Goal: Task Accomplishment & Management: Manage account settings

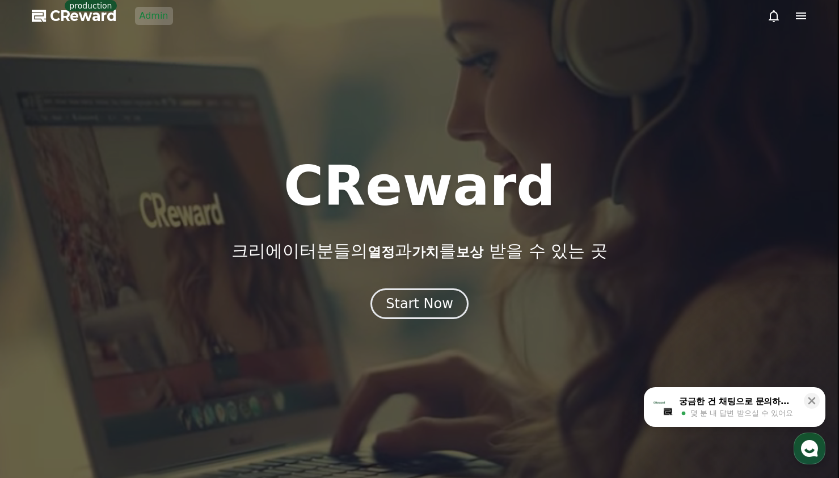
click at [159, 16] on link "Admin" at bounding box center [154, 16] width 38 height 18
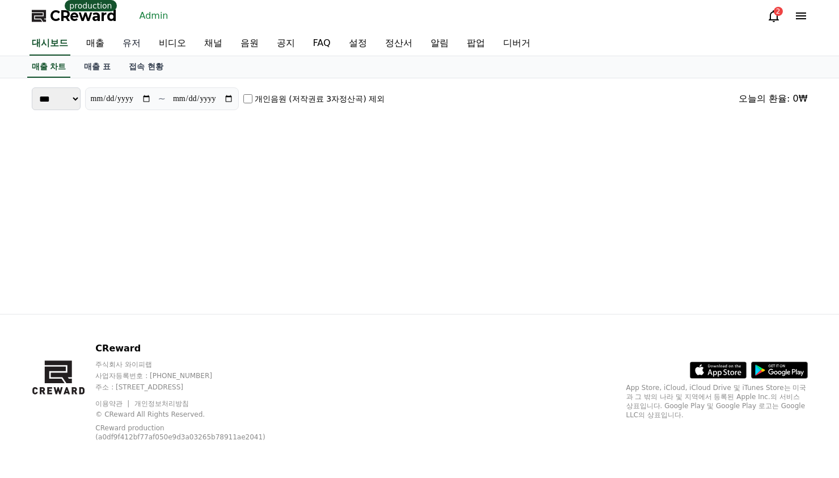
click at [128, 38] on link "유저" at bounding box center [131, 44] width 36 height 24
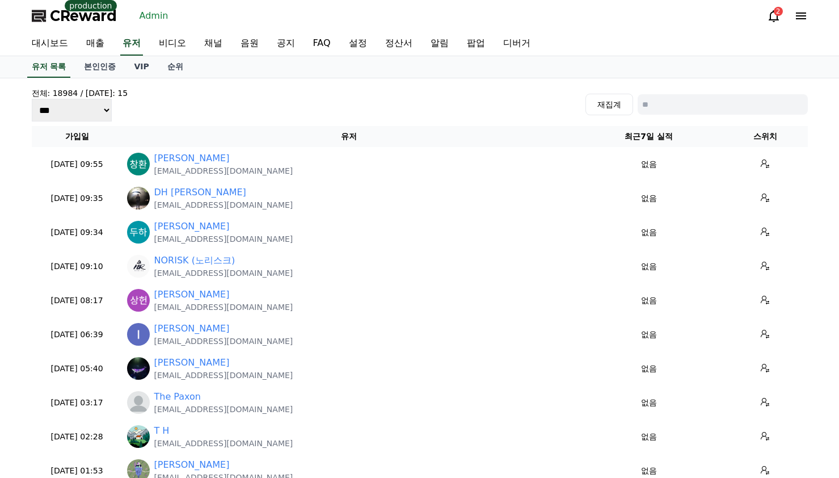
click at [662, 103] on input at bounding box center [723, 104] width 170 height 20
paste input "**********"
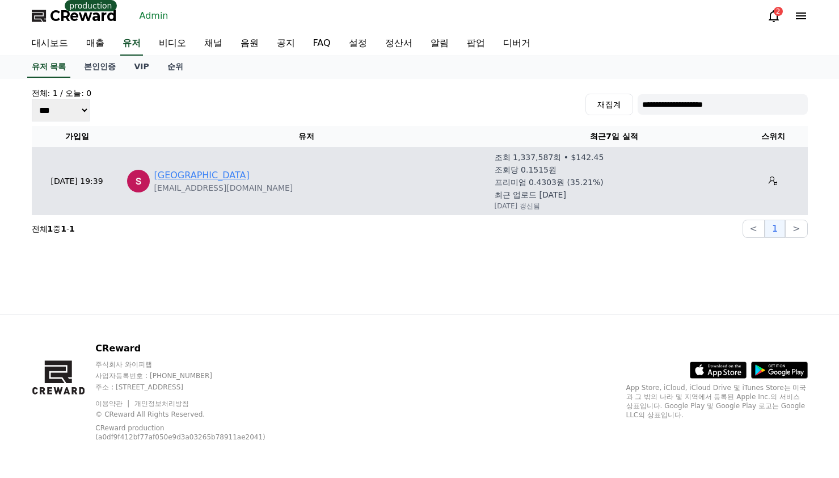
click at [209, 170] on link "[GEOGRAPHIC_DATA]" at bounding box center [201, 176] width 95 height 14
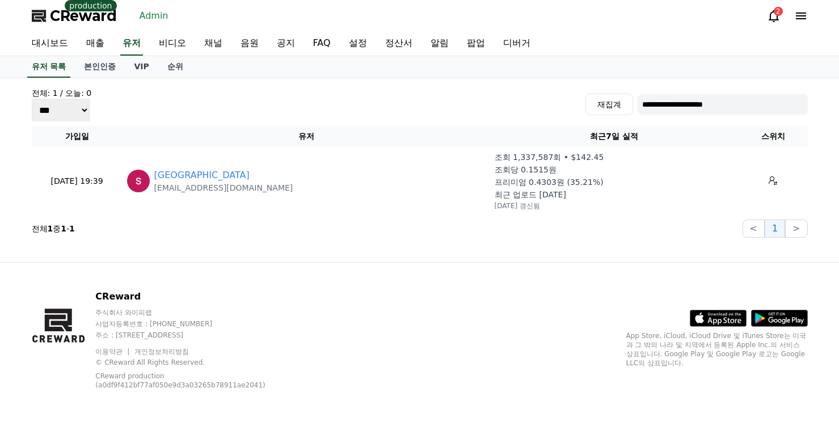
click at [681, 90] on div "**********" at bounding box center [420, 104] width 776 height 34
click at [685, 99] on input "**********" at bounding box center [723, 104] width 170 height 20
paste input
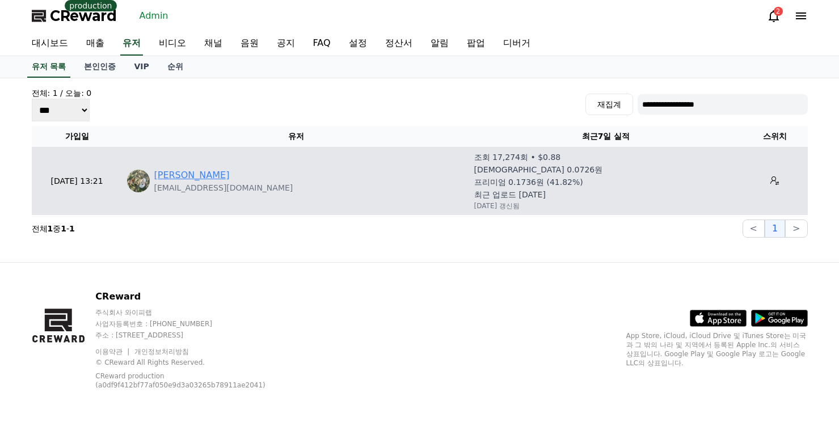
click at [166, 181] on link "이건열" at bounding box center [191, 176] width 75 height 14
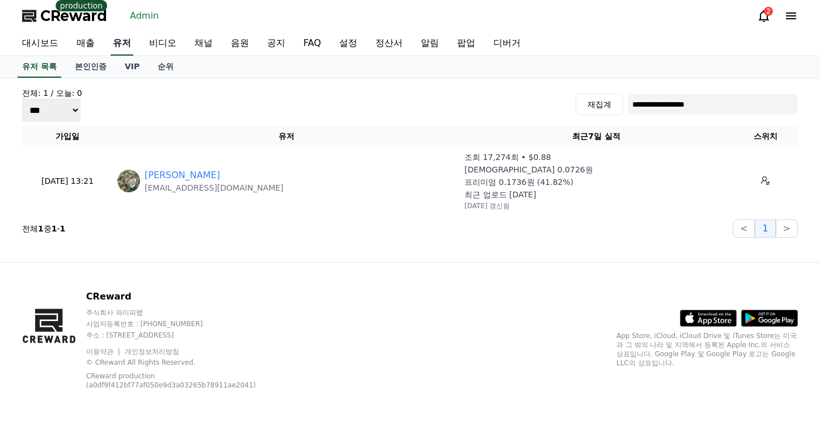
click at [117, 40] on link "유저" at bounding box center [122, 44] width 23 height 24
click at [653, 102] on input "**********" at bounding box center [713, 104] width 170 height 20
paste input "**"
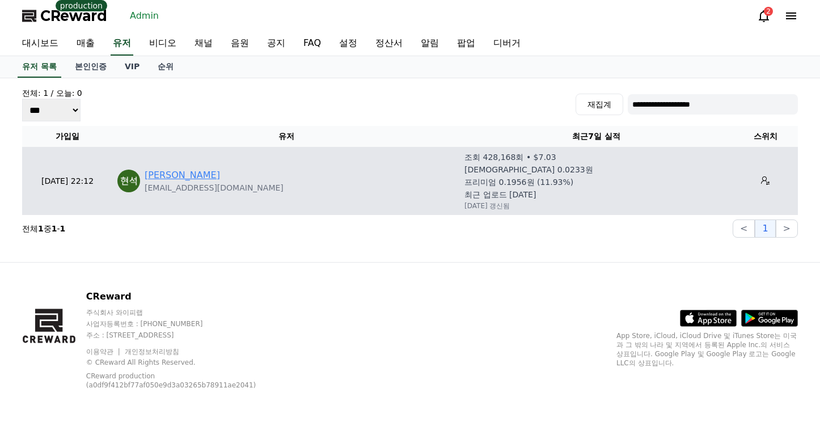
click at [166, 174] on link "성현석" at bounding box center [182, 176] width 75 height 14
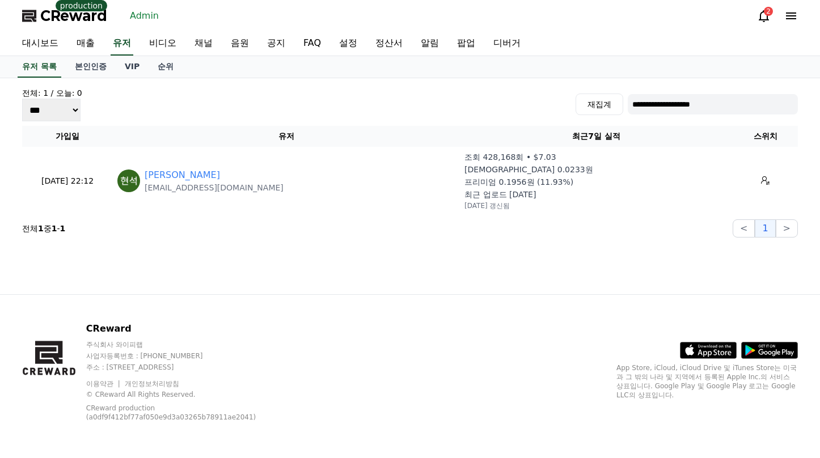
click at [669, 118] on div "**********" at bounding box center [410, 104] width 776 height 34
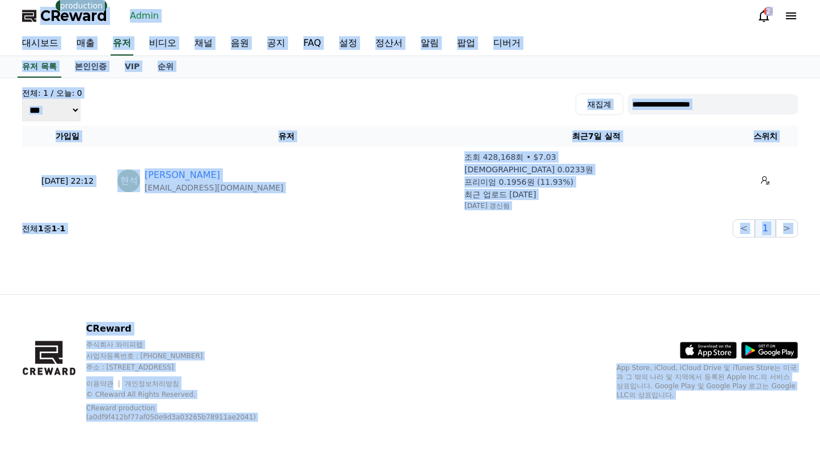
click at [673, 109] on input "**********" at bounding box center [713, 104] width 170 height 20
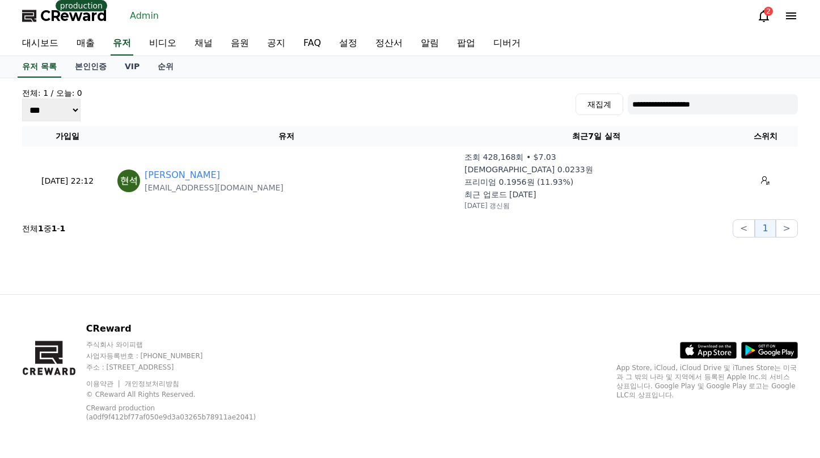
paste input "**"
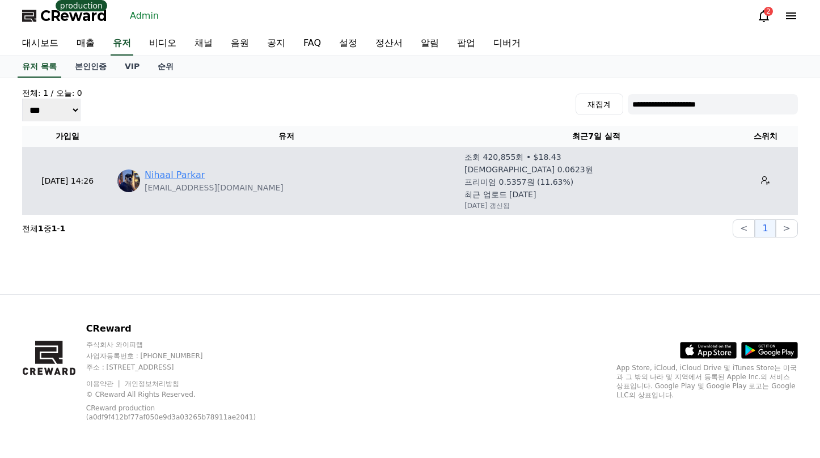
click at [183, 169] on link "Nihaal Parkar" at bounding box center [175, 176] width 60 height 14
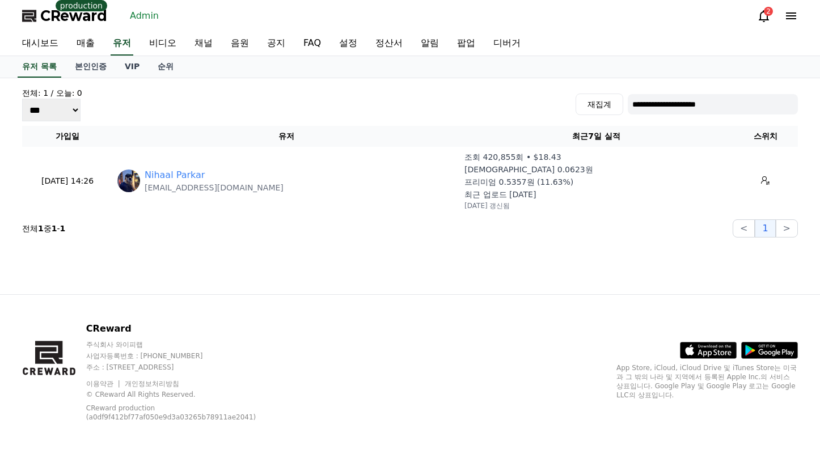
click at [661, 110] on input "**********" at bounding box center [713, 104] width 170 height 20
paste input
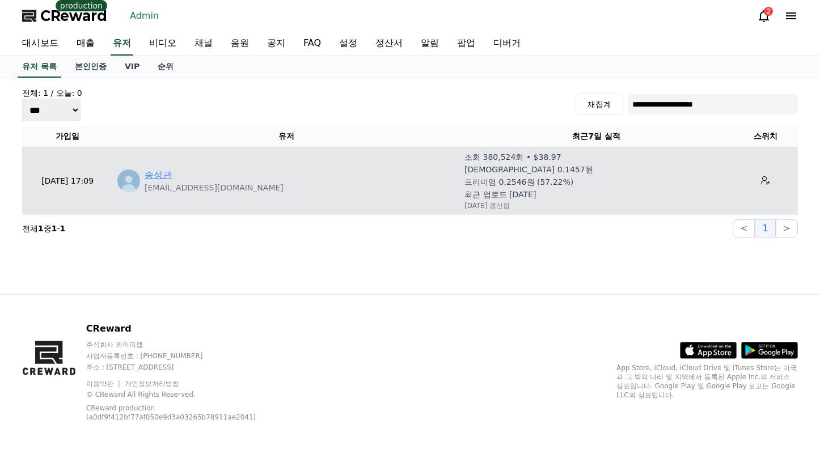
click at [167, 171] on link "송성관" at bounding box center [158, 176] width 27 height 14
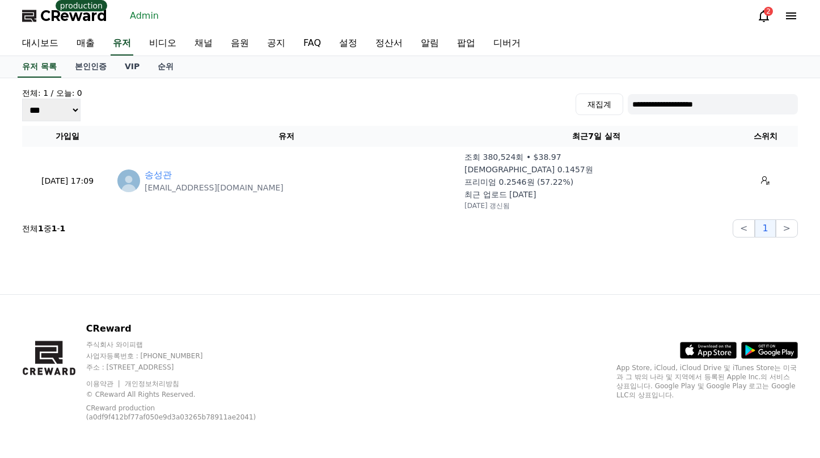
click at [649, 92] on div "**********" at bounding box center [410, 104] width 776 height 34
click at [657, 99] on input "**********" at bounding box center [713, 104] width 170 height 20
paste input
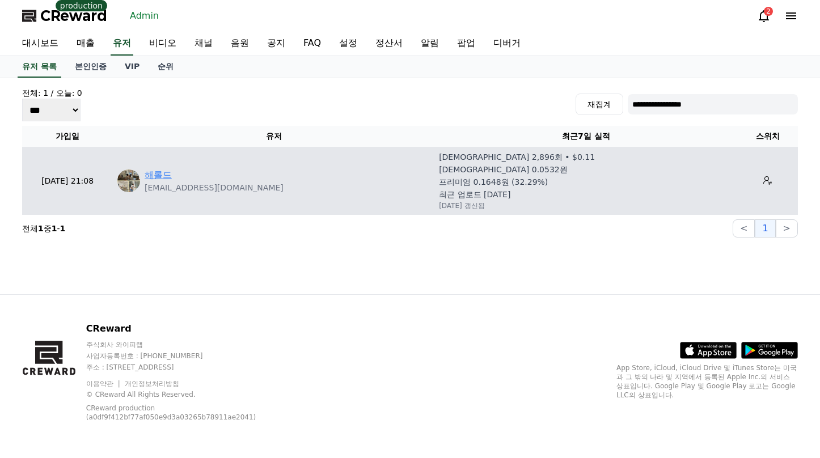
click at [157, 178] on link "해롤드" at bounding box center [158, 176] width 27 height 14
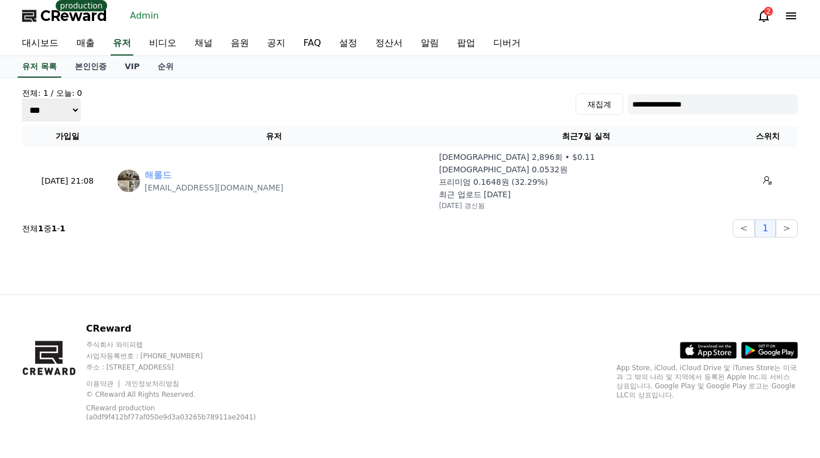
click at [681, 110] on input "**********" at bounding box center [713, 104] width 170 height 20
paste input
type input "**********"
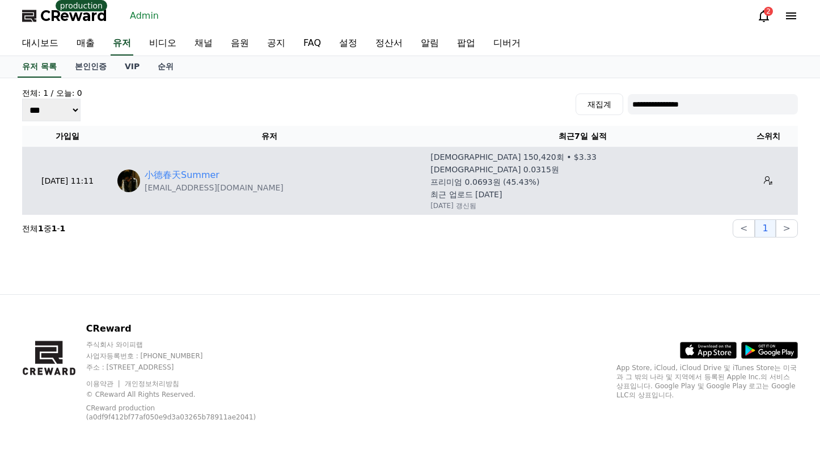
click at [186, 183] on p "auq779@gmail.com" at bounding box center [214, 187] width 139 height 11
click at [183, 178] on link "小德春天Summer" at bounding box center [182, 176] width 75 height 14
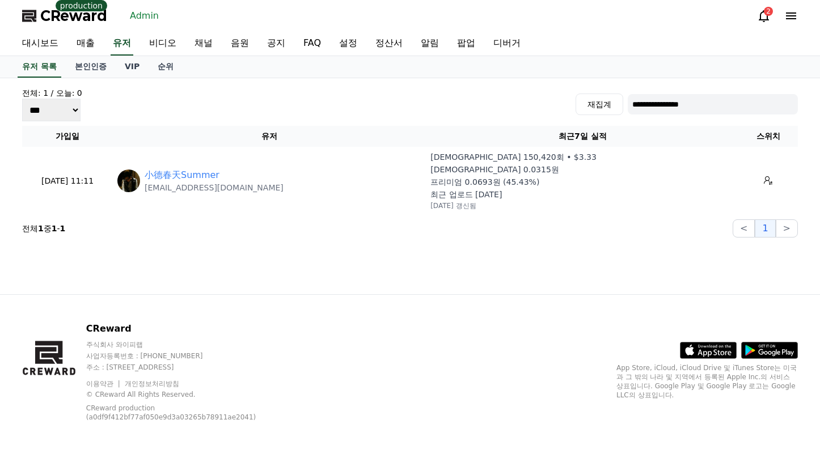
click at [702, 104] on input "**********" at bounding box center [713, 104] width 170 height 20
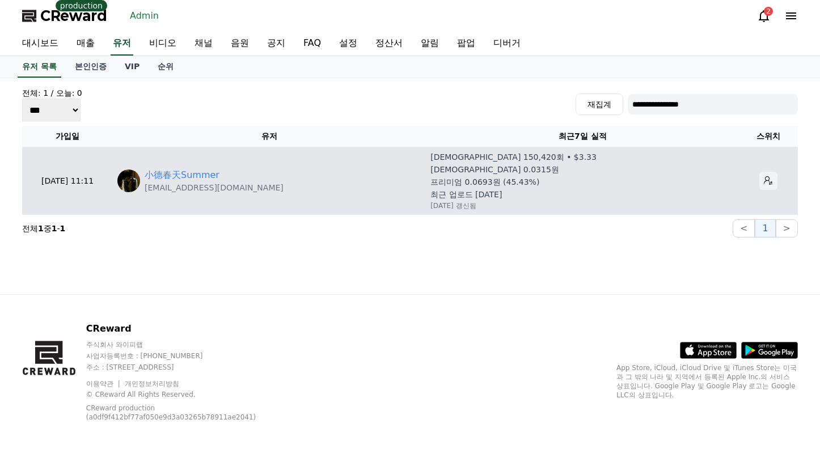
click at [764, 176] on icon at bounding box center [768, 180] width 9 height 9
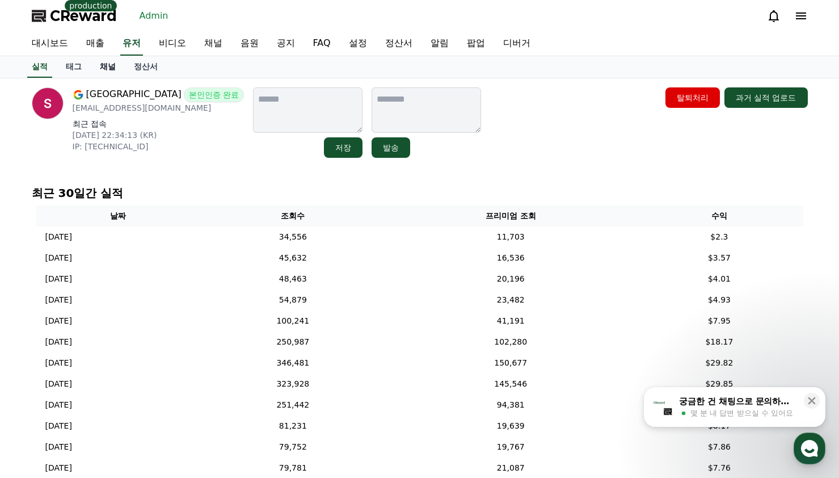
click at [104, 64] on link "채널" at bounding box center [108, 67] width 34 height 22
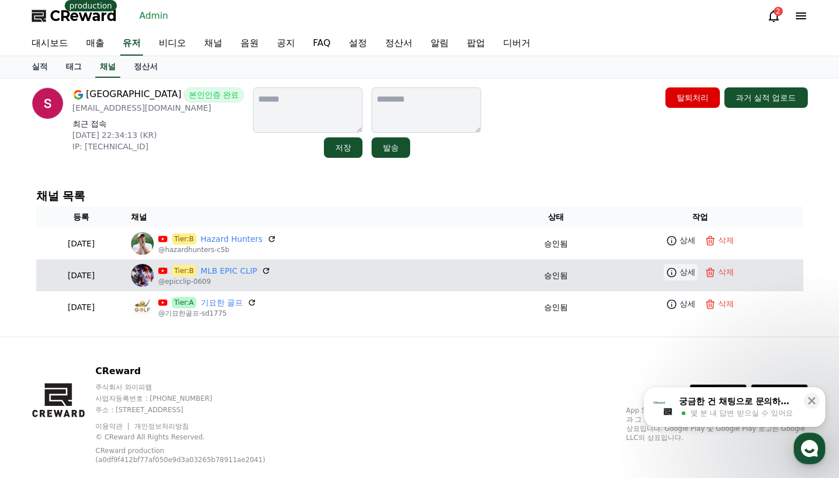
click at [677, 273] on icon at bounding box center [672, 272] width 10 height 10
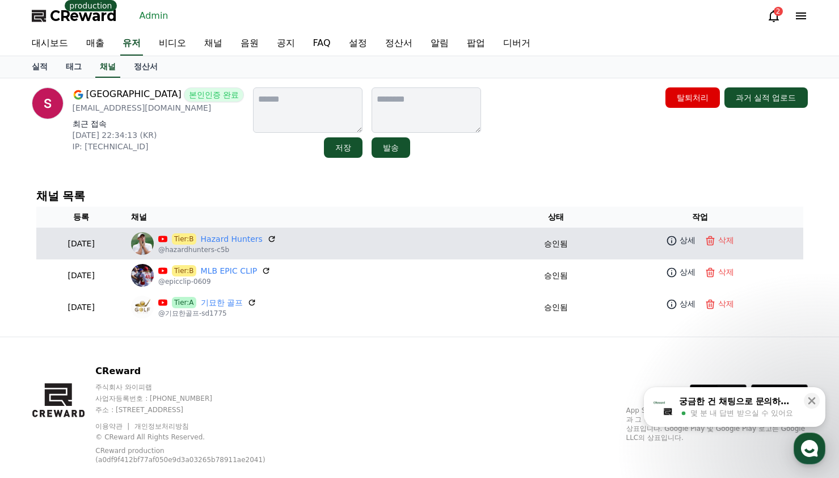
click at [682, 231] on td "상세 삭제" at bounding box center [699, 241] width 205 height 26
click at [683, 237] on p "상세" at bounding box center [688, 240] width 16 height 12
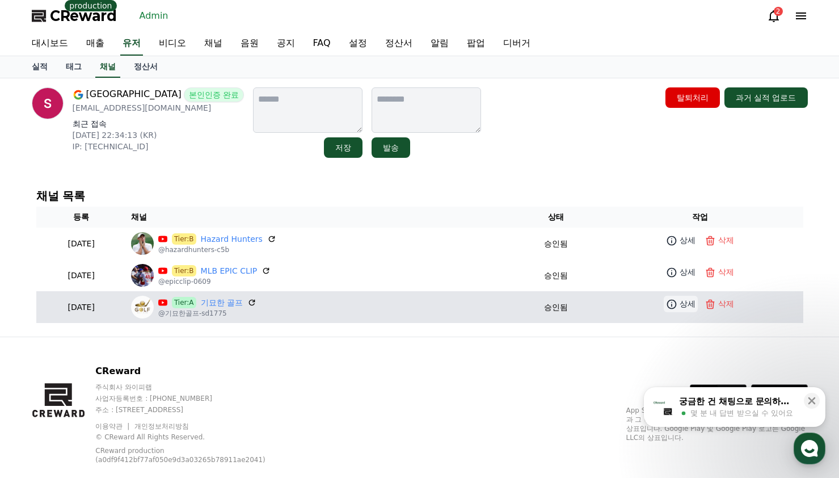
click at [677, 308] on icon at bounding box center [671, 303] width 11 height 11
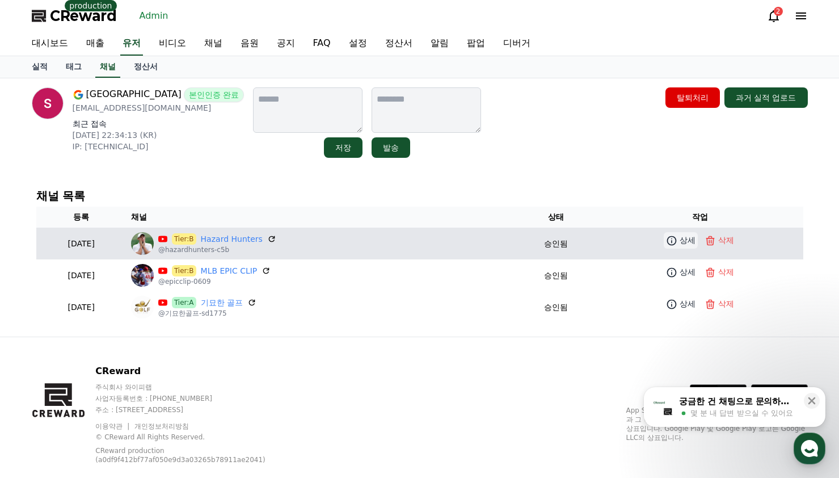
click at [683, 243] on p "상세" at bounding box center [688, 240] width 16 height 12
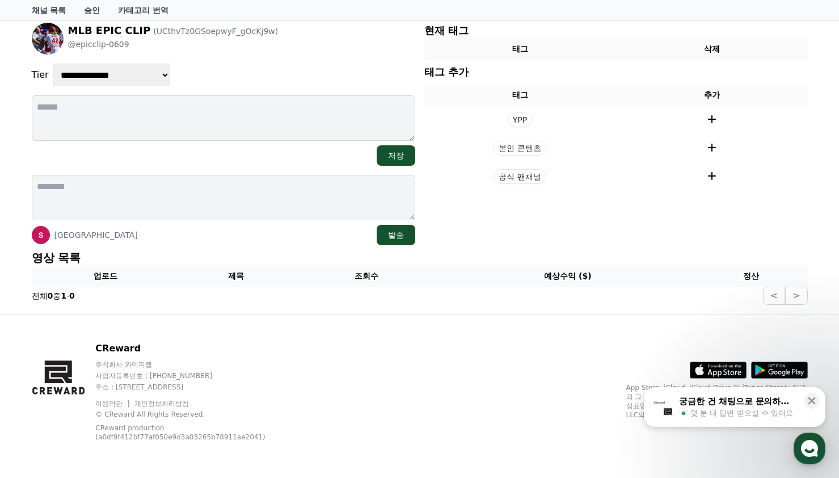
click at [292, 268] on th "제목" at bounding box center [236, 276] width 112 height 21
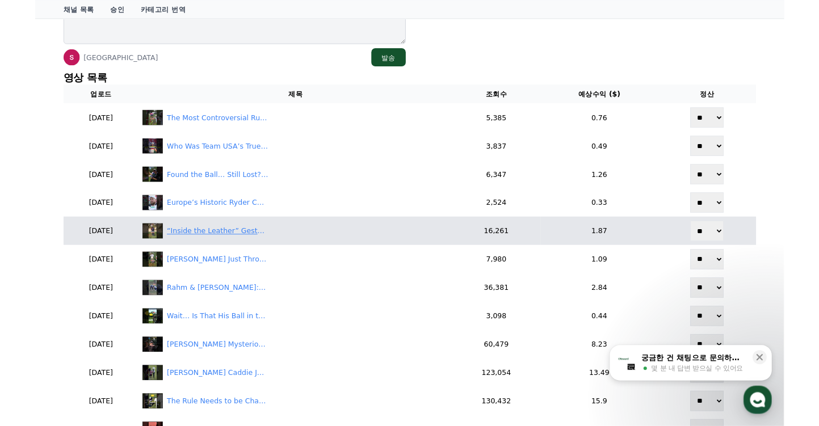
scroll to position [284, 0]
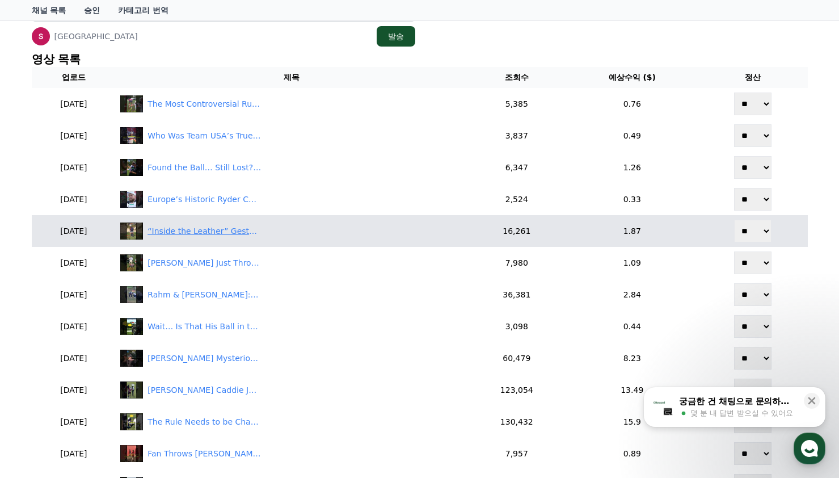
click at [221, 235] on div "“Inside the Leather” Gesture That Shocked Golf Fans 😱" at bounding box center [204, 231] width 113 height 12
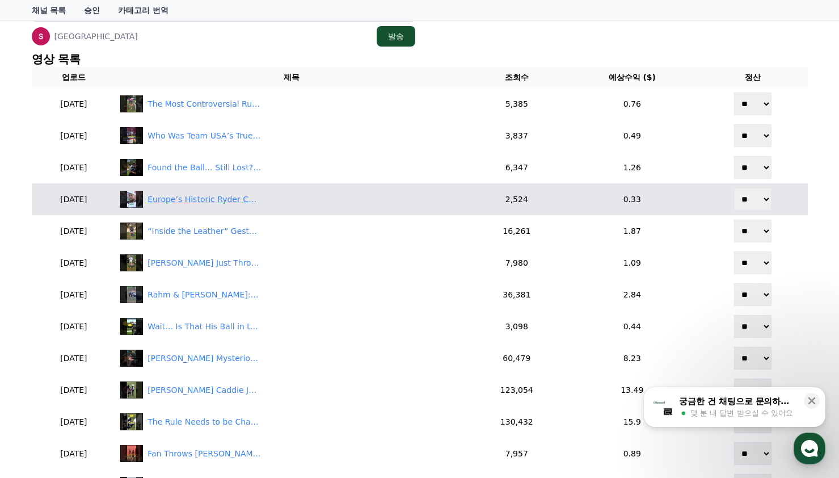
click at [261, 205] on div "Europe’s Historic Ryder Cup Triumph ⛳️" at bounding box center [204, 199] width 113 height 12
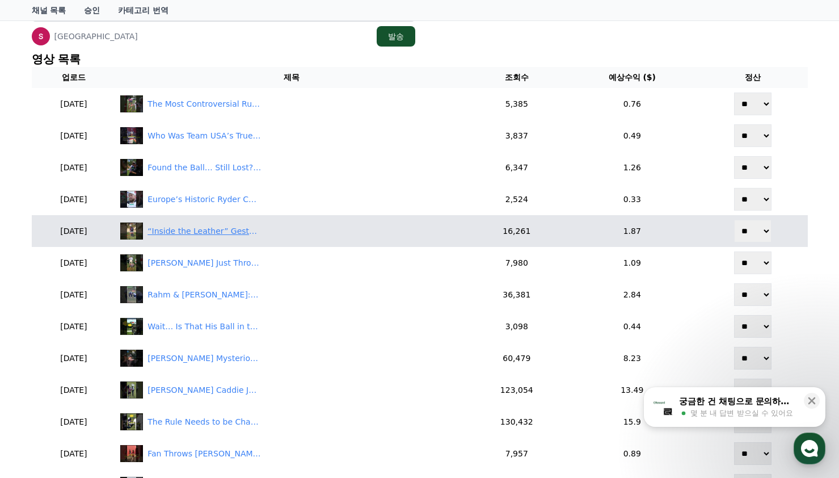
click at [241, 234] on div "“Inside the Leather” Gesture That Shocked Golf Fans 😱" at bounding box center [204, 231] width 113 height 12
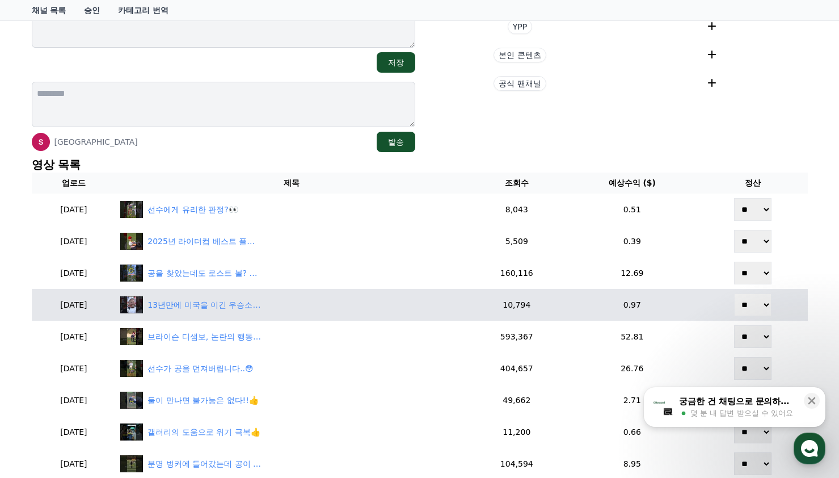
scroll to position [199, 0]
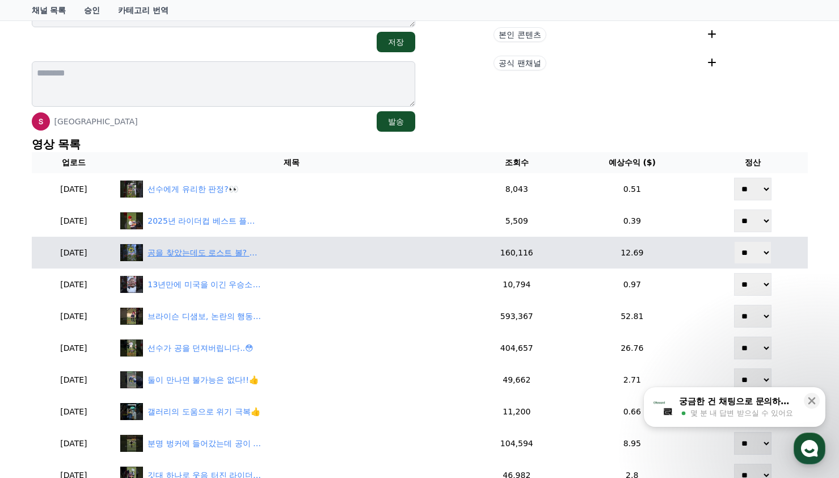
click at [247, 259] on div "공을 찾았는데도 로스트 볼? 황당한 규칙의 희생양 😭😭" at bounding box center [291, 252] width 343 height 17
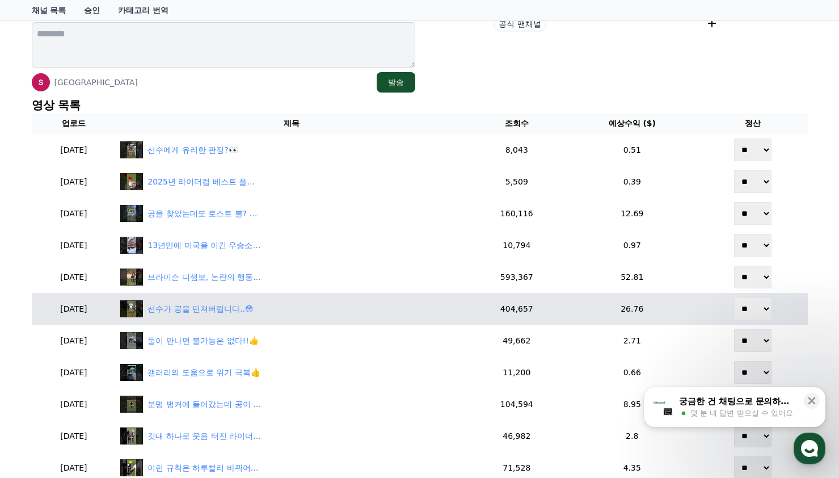
scroll to position [255, 0]
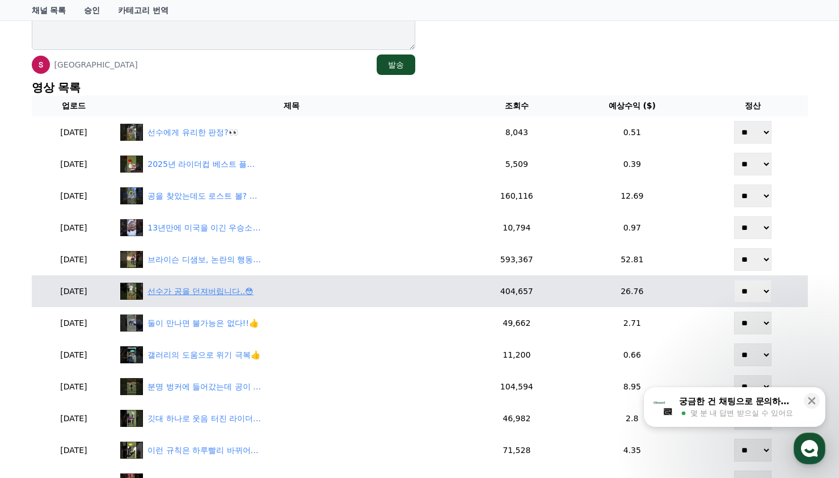
click at [265, 284] on div "선수가 공을 던져버립니다..😳" at bounding box center [291, 291] width 343 height 17
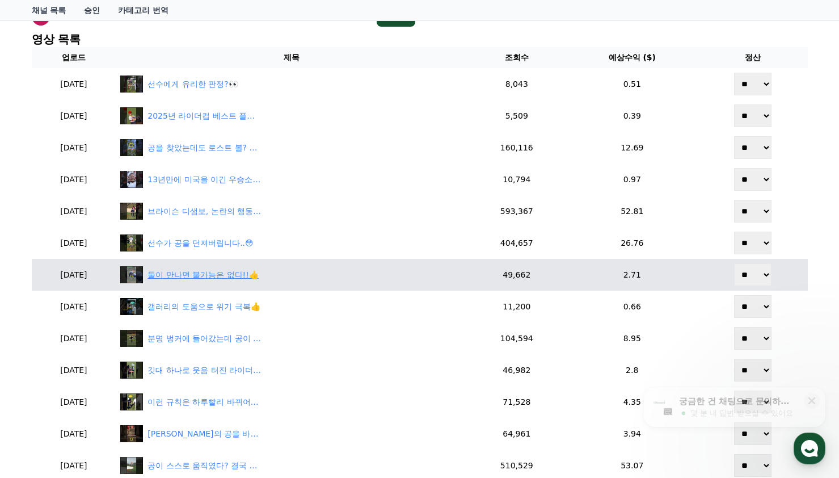
scroll to position [369, 0]
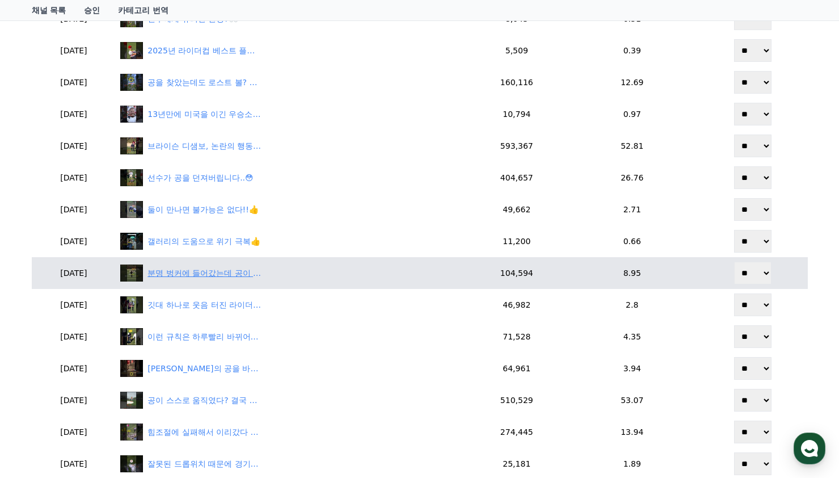
click at [231, 267] on div "분명 벙커에 들어갔는데 공이 사라졌다?! 😓" at bounding box center [204, 273] width 113 height 12
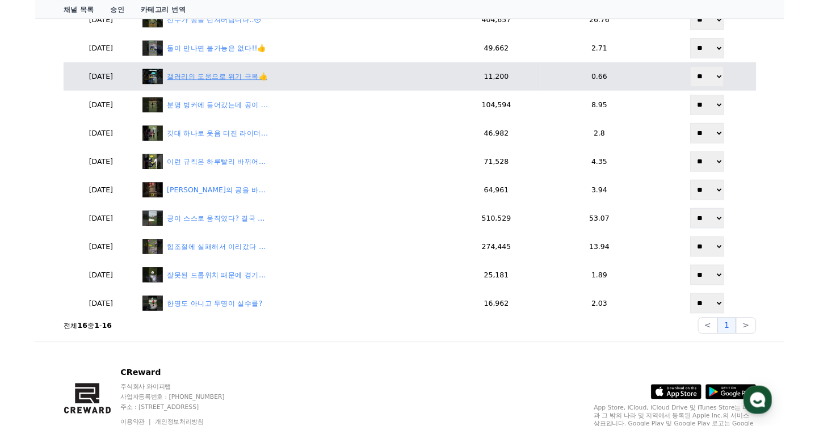
scroll to position [539, 0]
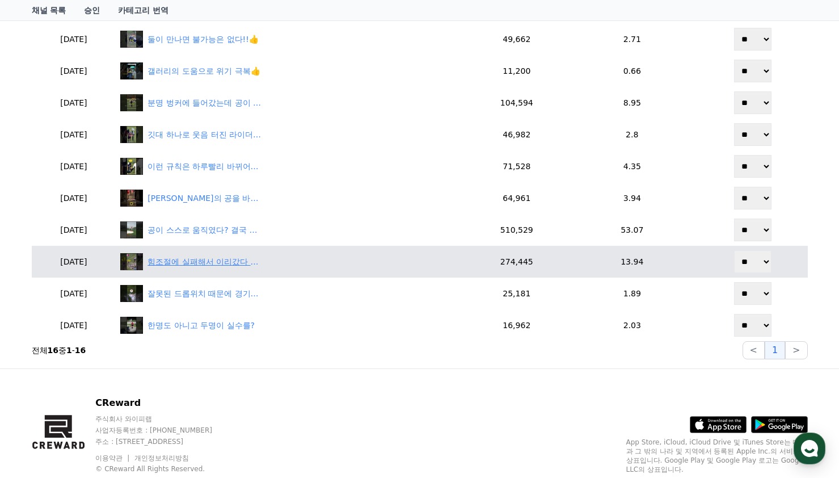
click at [225, 256] on div "힘조절에 실패해서 이리갔다 저리갔다 😵‍💫" at bounding box center [204, 262] width 113 height 12
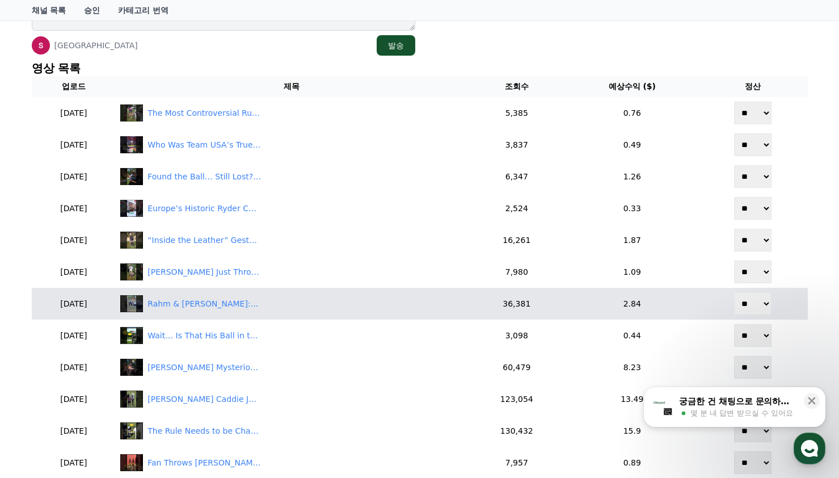
scroll to position [340, 0]
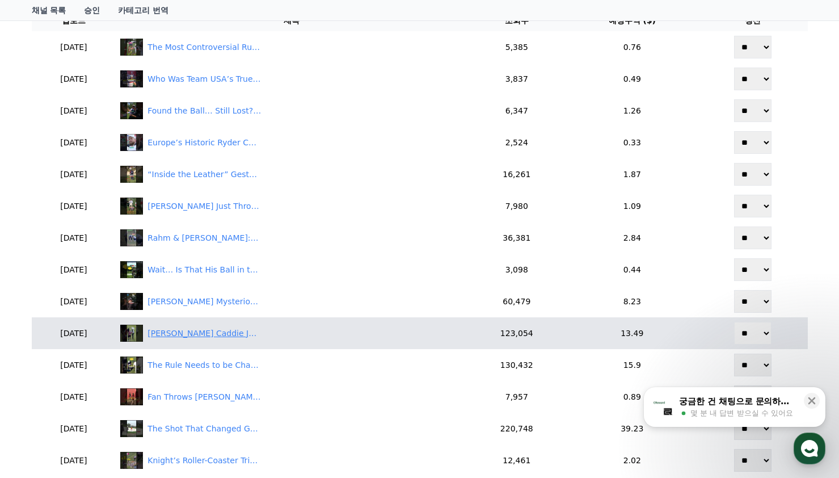
click at [261, 334] on div "[PERSON_NAME] Caddie Just FROZE with the Flag 🤣🤣" at bounding box center [204, 333] width 113 height 12
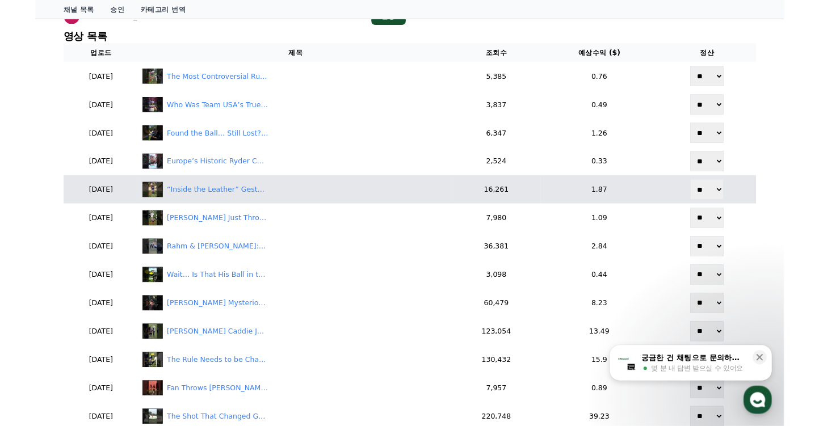
scroll to position [284, 0]
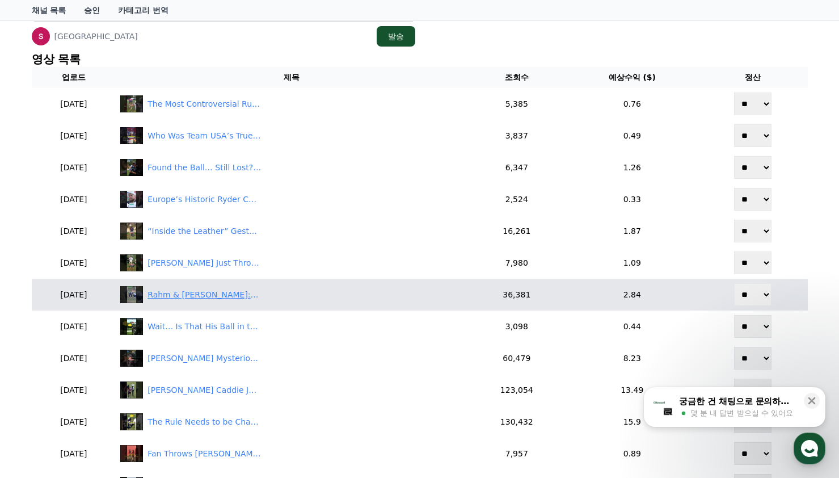
click at [250, 302] on div "Rahm & [PERSON_NAME]:The Perfect Ryder Cup Duo 👍" at bounding box center [291, 294] width 343 height 17
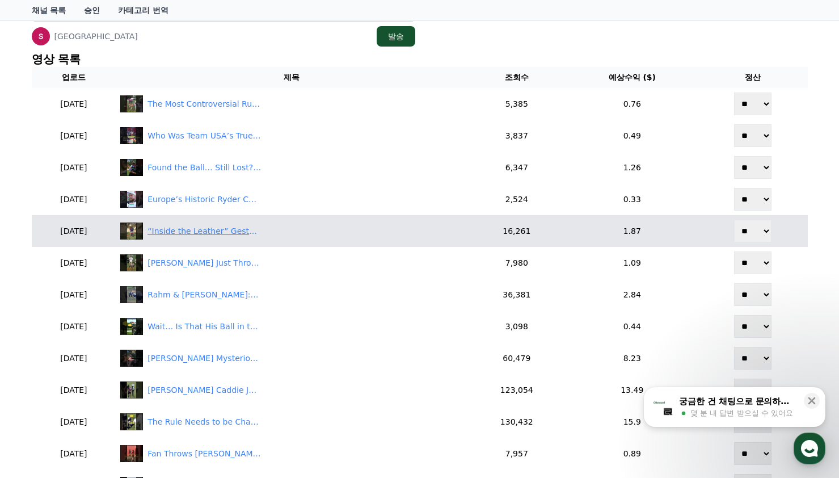
click at [235, 236] on div "“Inside the Leather” Gesture That Shocked Golf Fans 😱" at bounding box center [204, 231] width 113 height 12
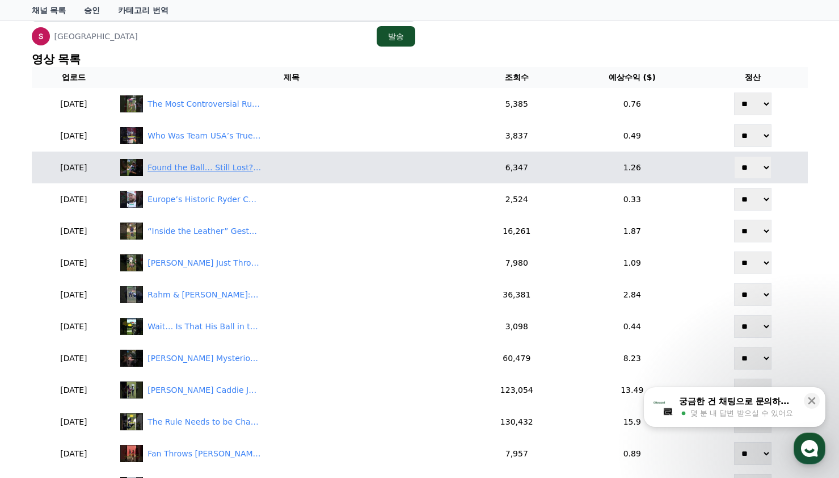
click at [218, 170] on div "Found the Ball… Still Lost? The Rule That Cost Rickie 😂" at bounding box center [204, 168] width 113 height 12
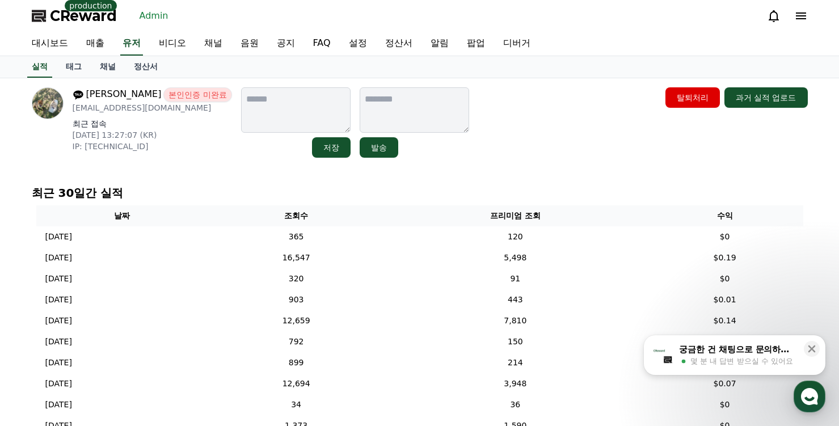
click at [110, 71] on link "채널" at bounding box center [108, 67] width 34 height 22
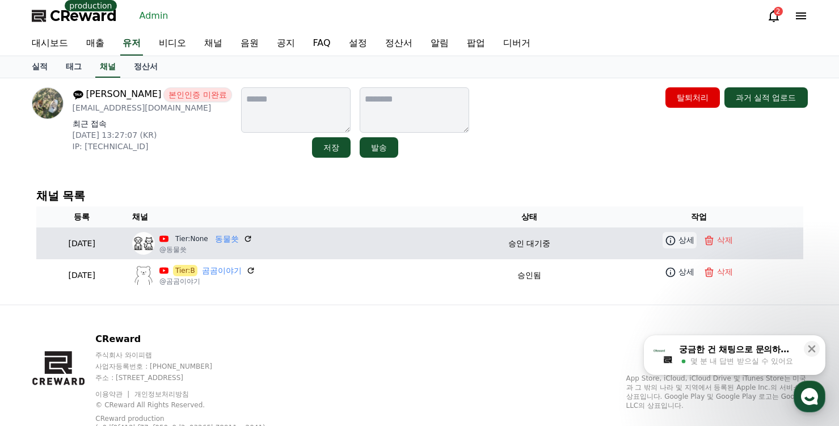
click at [685, 239] on p "상세" at bounding box center [687, 240] width 16 height 12
click at [239, 243] on link "동물쑛" at bounding box center [227, 239] width 24 height 12
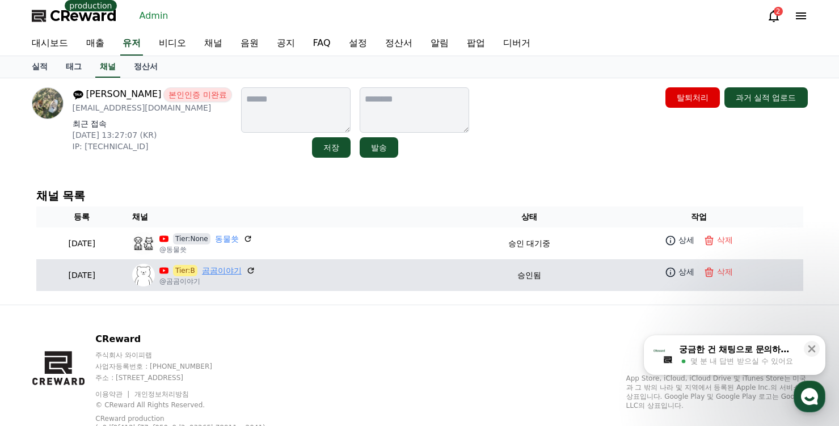
click at [242, 271] on link "곰곰이야기" at bounding box center [222, 271] width 40 height 12
click at [676, 267] on icon at bounding box center [670, 272] width 11 height 11
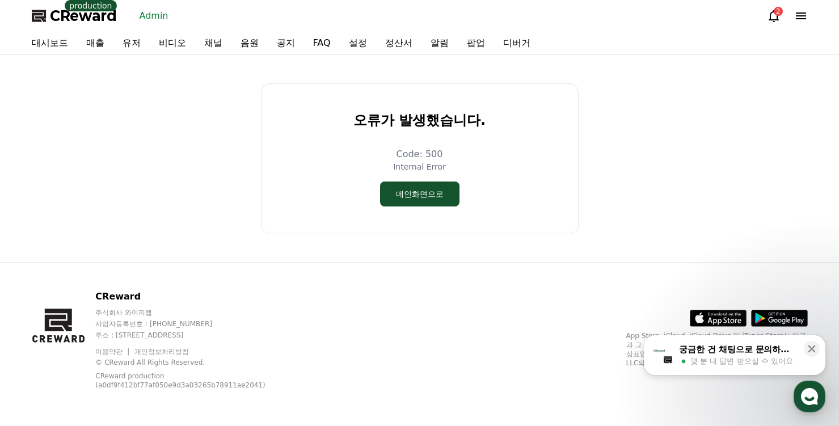
click at [609, 123] on div "오류가 발생했습니다. Code: 500 Internal Error 메인화면으로" at bounding box center [419, 159] width 785 height 198
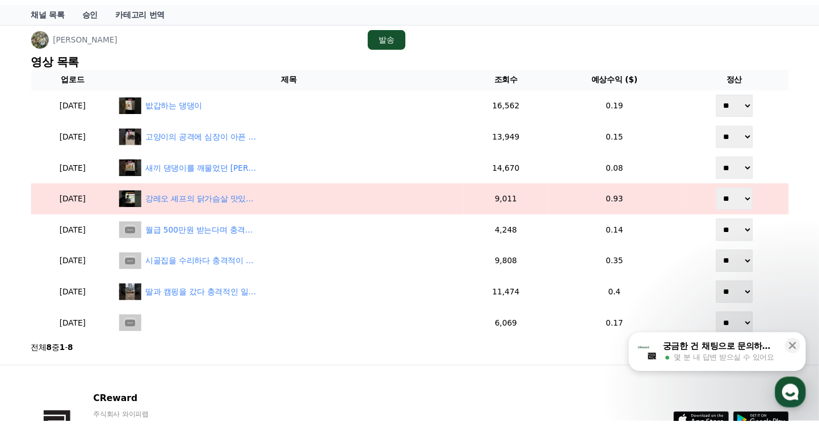
scroll to position [307, 0]
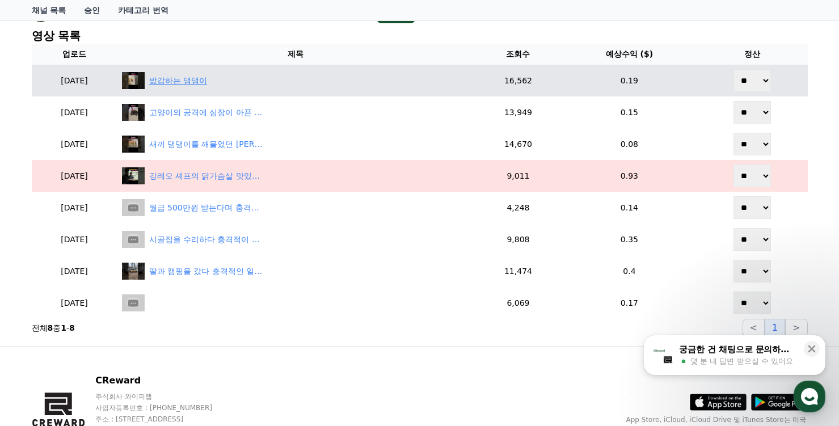
click at [207, 86] on div "밦갑하는 댕댕이" at bounding box center [178, 81] width 58 height 12
click at [207, 84] on div "밦갑하는 댕댕이" at bounding box center [178, 81] width 58 height 12
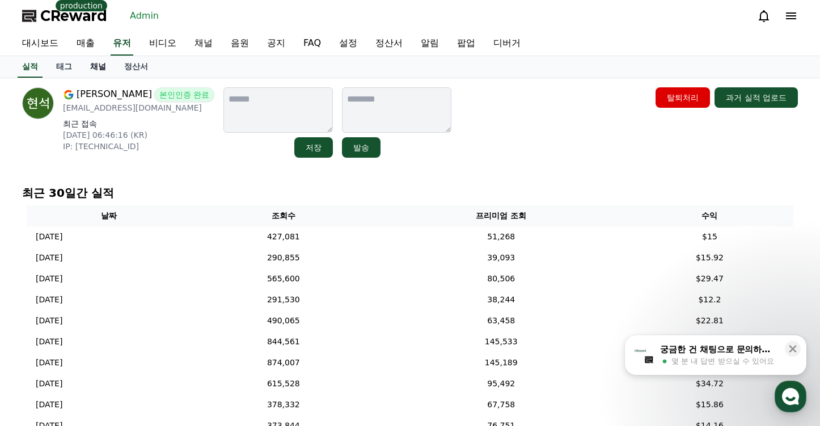
click at [106, 62] on link "채널" at bounding box center [98, 67] width 34 height 22
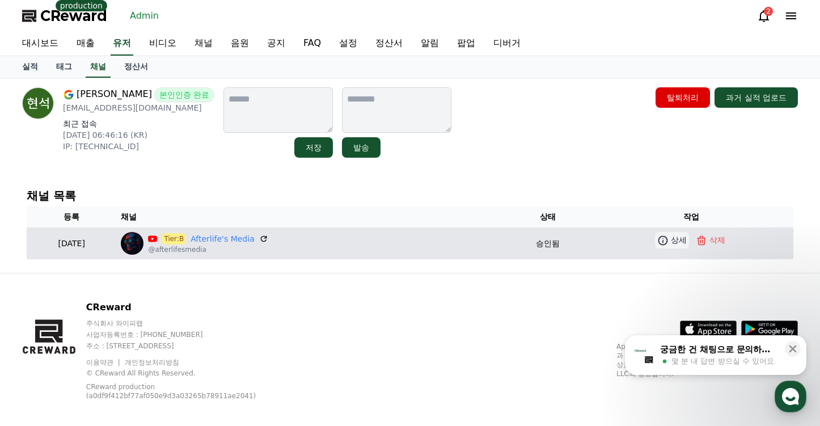
click at [668, 239] on icon at bounding box center [663, 240] width 11 height 11
click at [255, 234] on link "Afterlife's Media" at bounding box center [223, 239] width 64 height 12
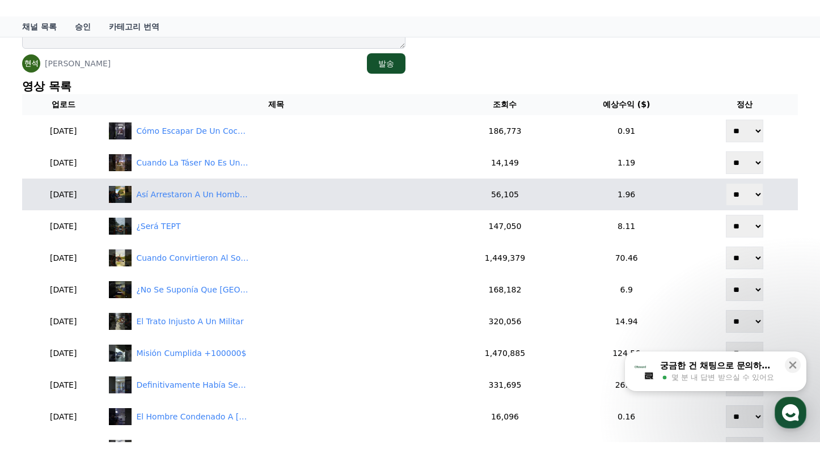
scroll to position [284, 0]
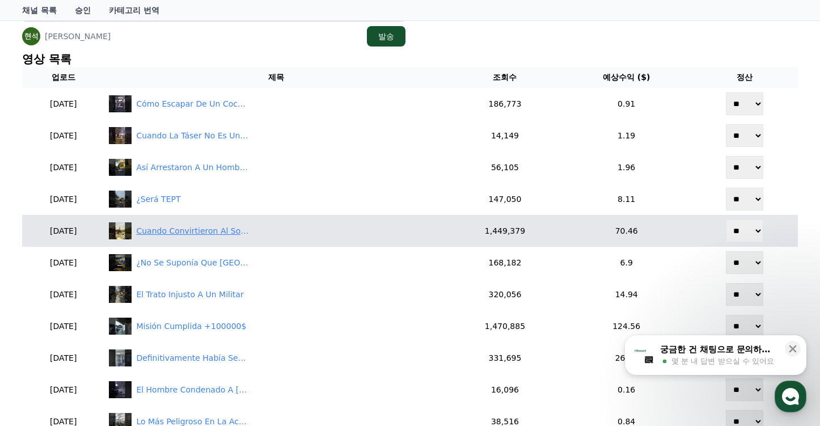
click at [202, 235] on div "Cuando Convirtieron Al Sospechoso En Un Colador" at bounding box center [192, 231] width 113 height 12
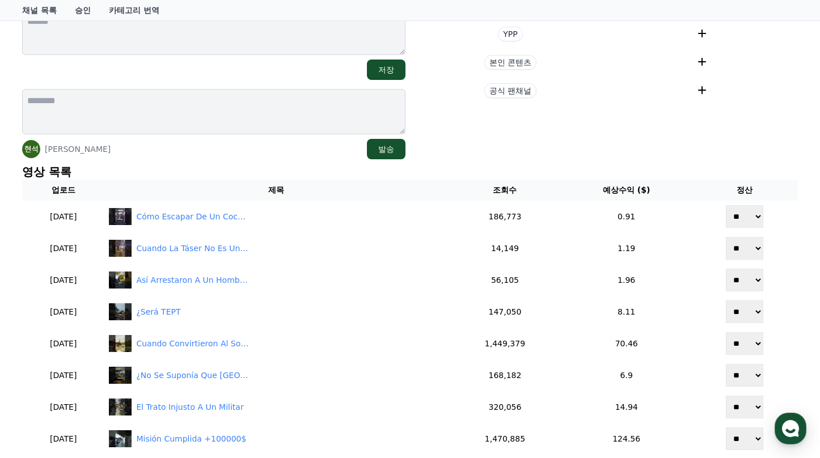
scroll to position [57, 0]
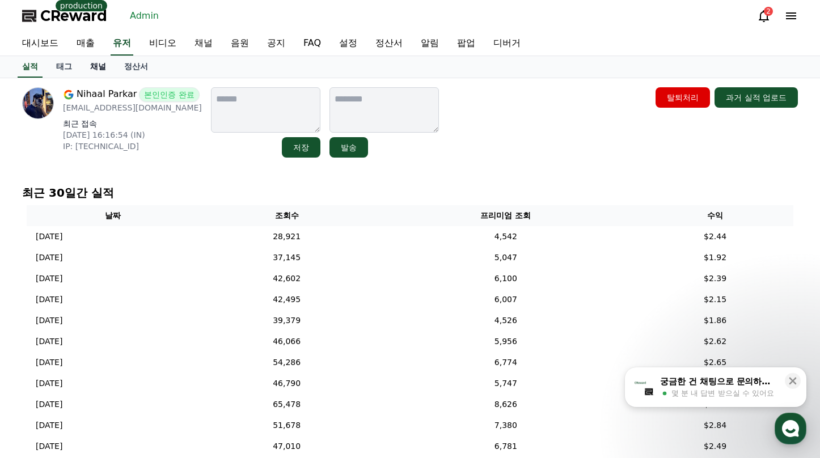
click at [106, 74] on link "채널" at bounding box center [98, 67] width 34 height 22
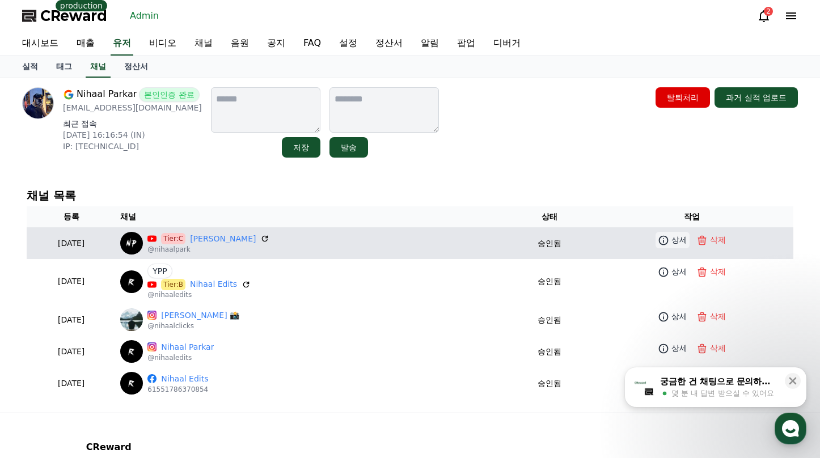
click at [674, 245] on p "상세" at bounding box center [680, 240] width 16 height 12
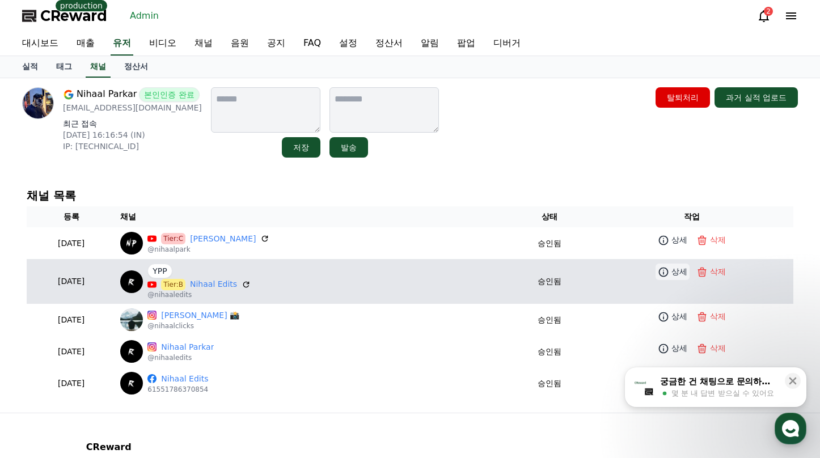
click at [658, 271] on icon at bounding box center [663, 272] width 11 height 11
click at [237, 283] on link "Nihaal Edits" at bounding box center [213, 285] width 47 height 12
click at [672, 273] on p "상세" at bounding box center [680, 272] width 16 height 12
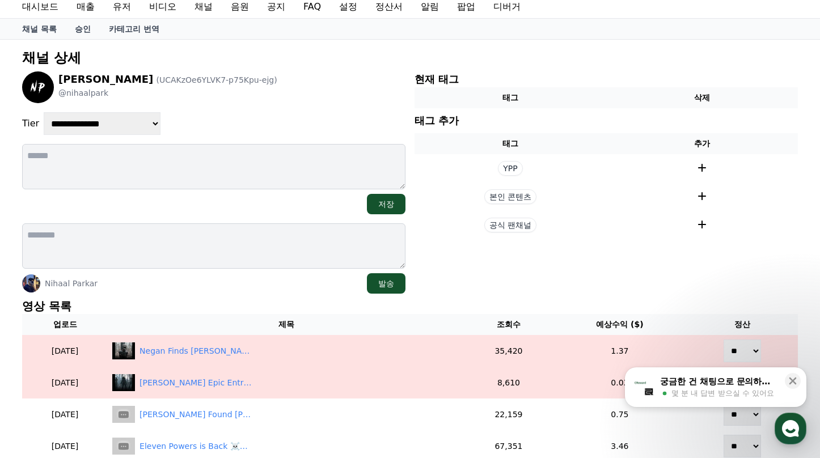
scroll to position [57, 0]
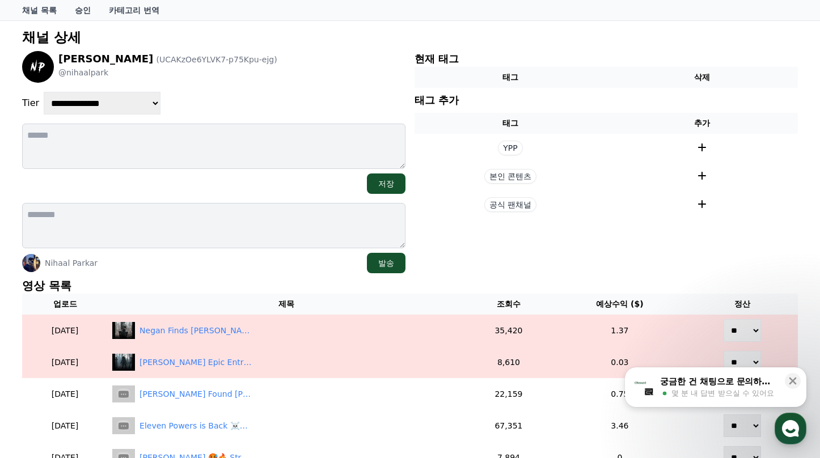
click at [284, 267] on div "[PERSON_NAME] 발송" at bounding box center [214, 263] width 384 height 20
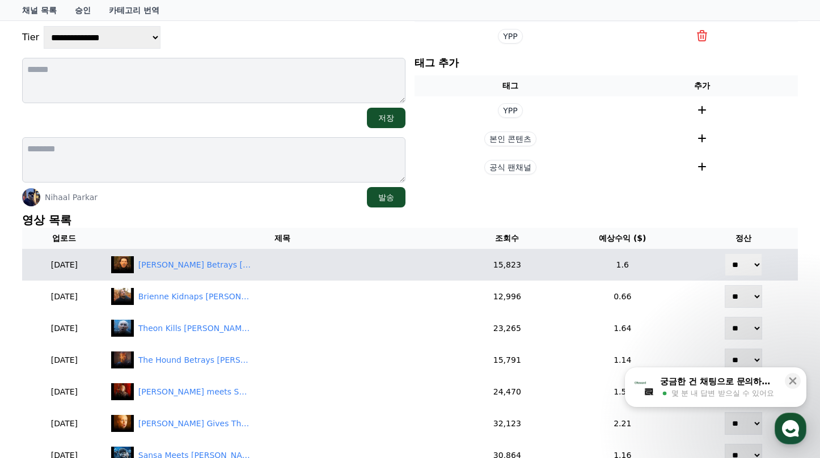
scroll to position [170, 0]
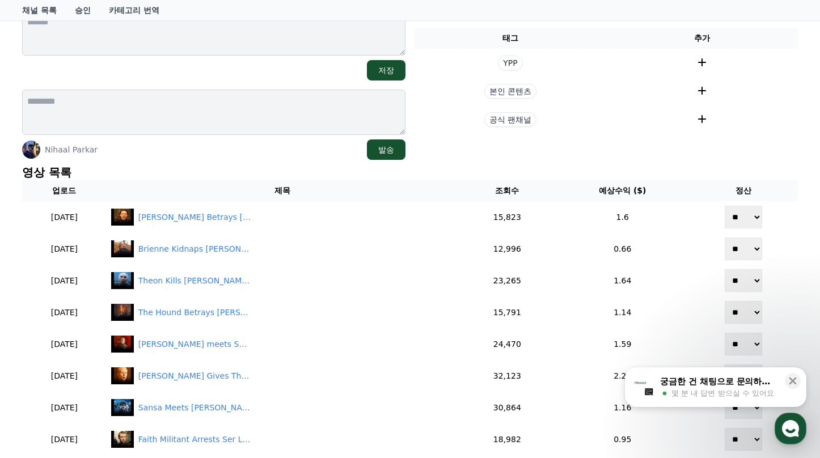
click at [242, 168] on p "영상 목록" at bounding box center [410, 173] width 776 height 16
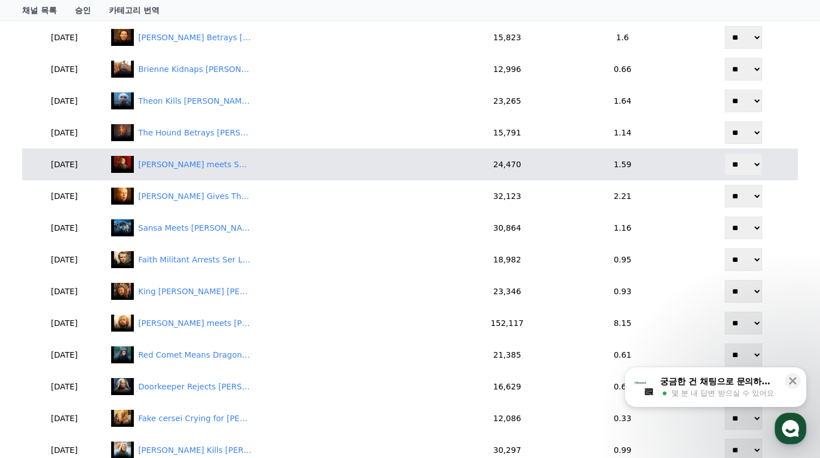
scroll to position [331, 0]
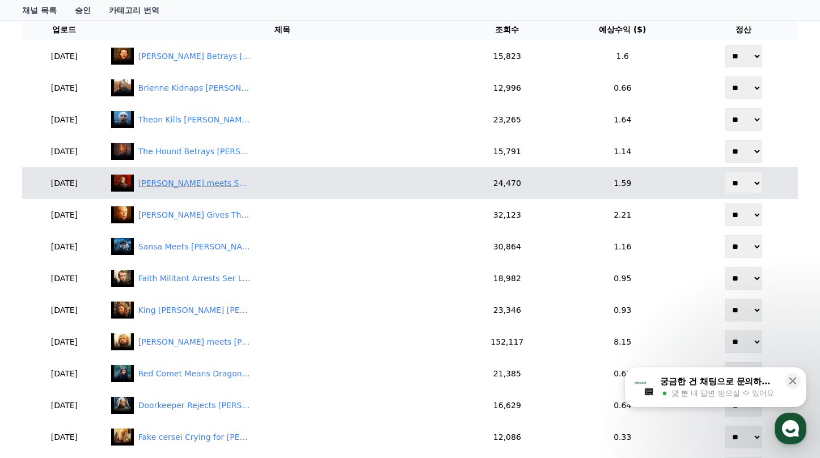
click at [213, 185] on div "Tyrion meets Shae 🥵🔥First Time #shorts #gameofthrones" at bounding box center [194, 184] width 113 height 12
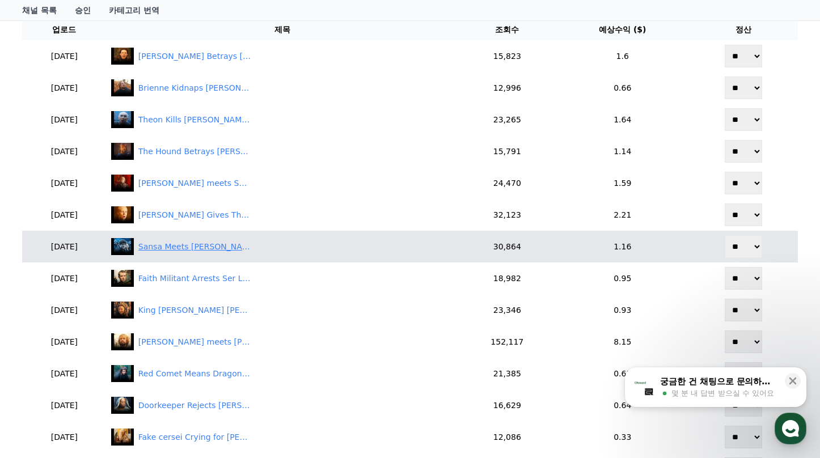
click at [225, 251] on div "Sansa Meets Ramsay Bolton ☠️🔥 First Time at Winterfell #shorts #gameofthrones" at bounding box center [194, 247] width 113 height 12
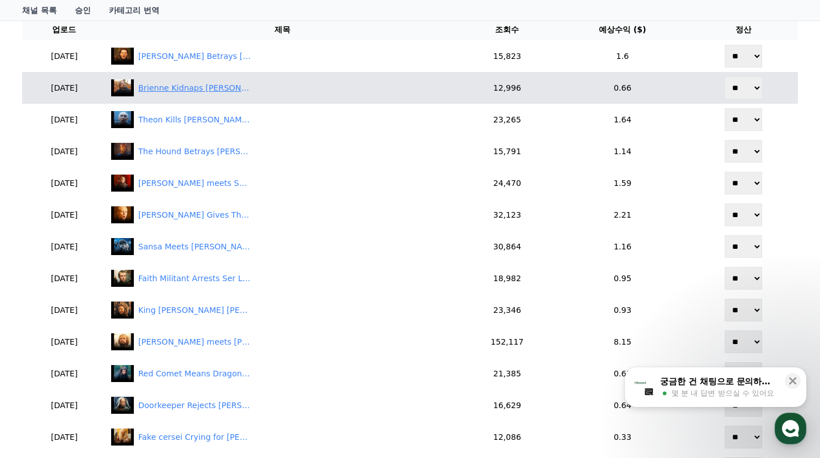
click at [242, 89] on div "Brienne Kidnaps Jaime Lannister 💀🔥 #shorts #gameofthrones" at bounding box center [194, 88] width 113 height 12
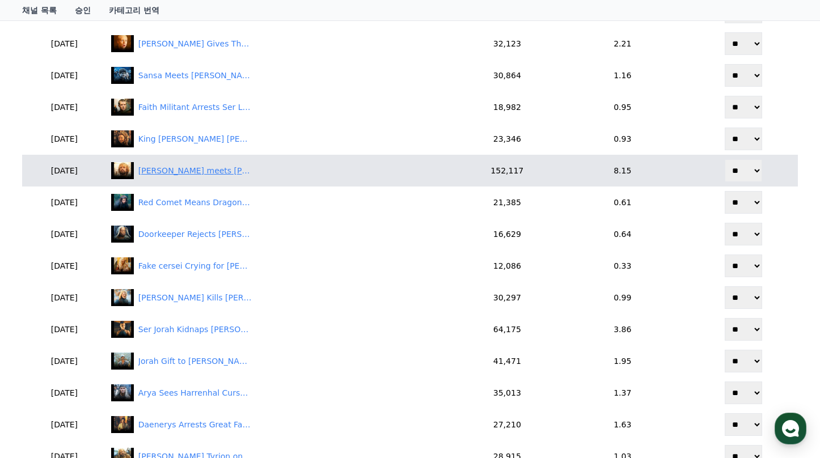
scroll to position [502, 0]
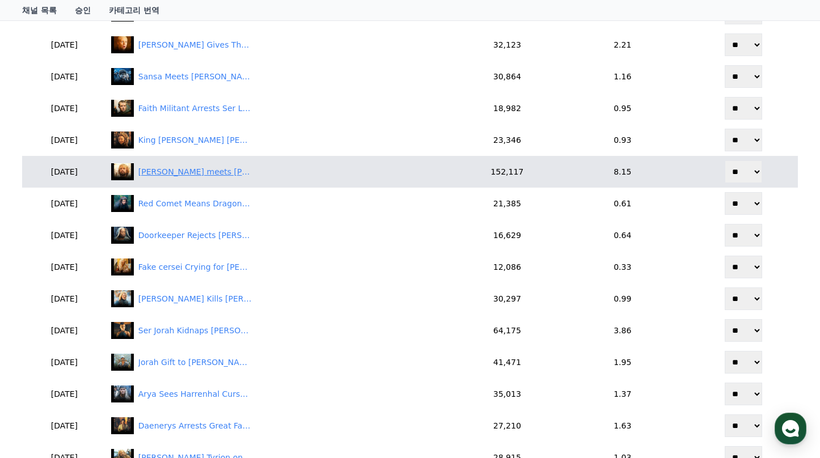
click at [252, 173] on div "Daenerys meets Tyrion First Time 🥶🔥#shorts #gameofthrones" at bounding box center [194, 172] width 113 height 12
click at [208, 174] on div "Daenerys meets Tyrion First Time 🥶🔥#shorts #gameofthrones" at bounding box center [194, 172] width 113 height 12
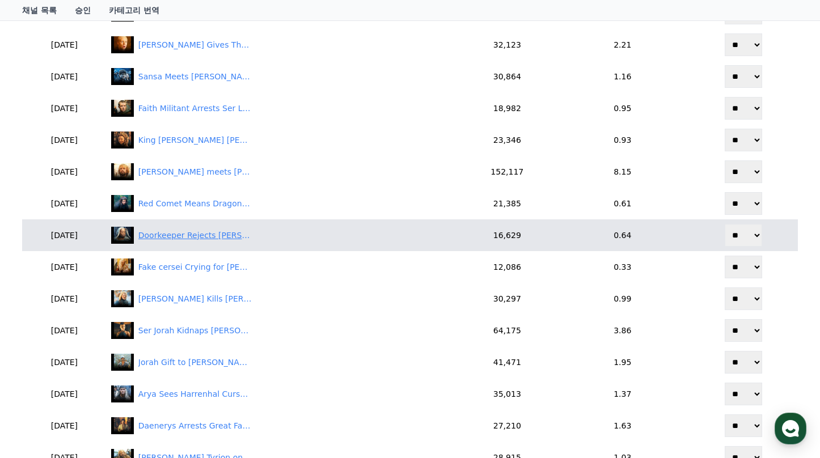
click at [223, 236] on div "Doorkeeper Rejects Arya Stark 😢💔#shorts #gameofthrones" at bounding box center [194, 236] width 113 height 12
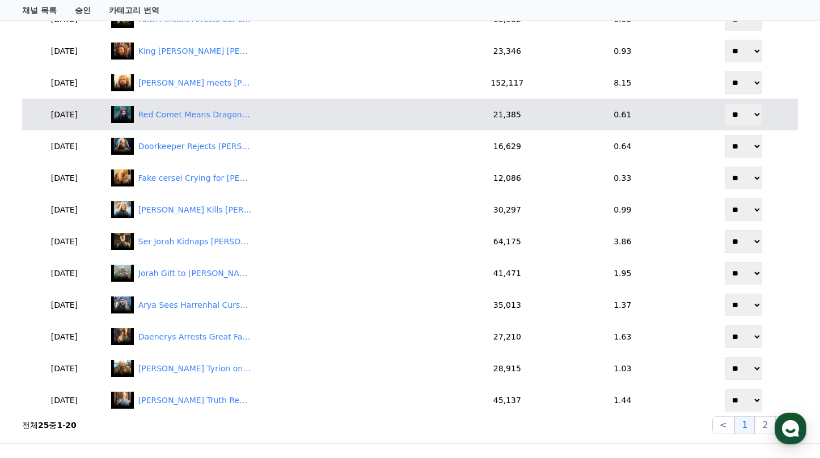
scroll to position [729, 0]
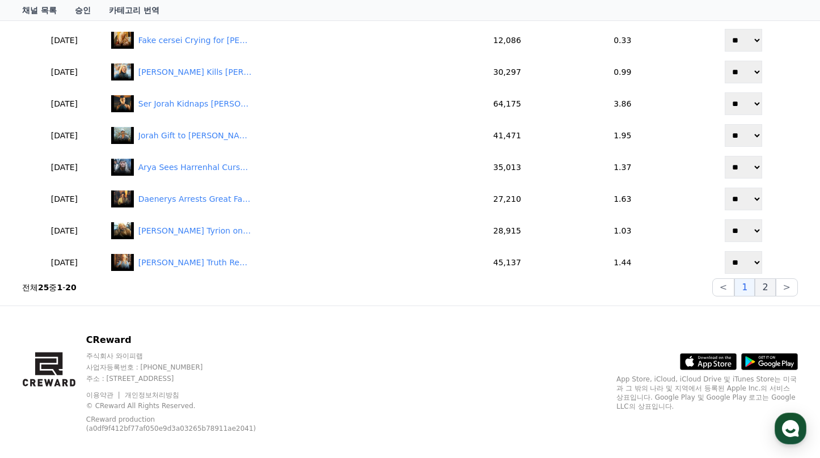
click at [768, 285] on button "2" at bounding box center [765, 288] width 20 height 18
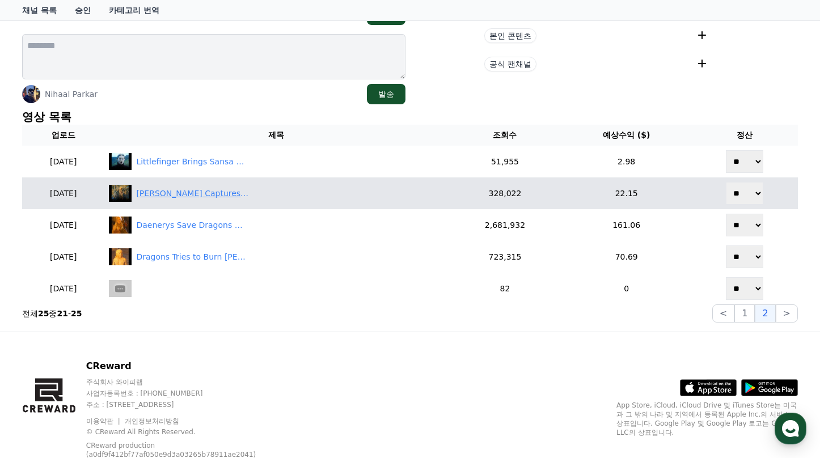
scroll to position [207, 0]
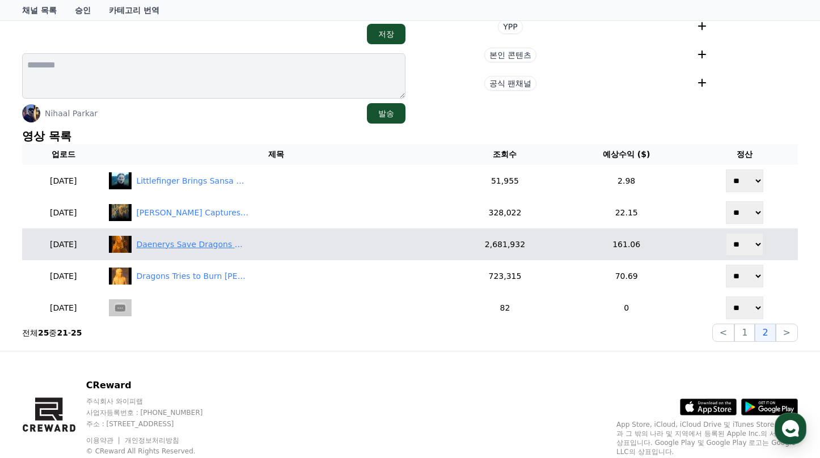
click at [236, 251] on div "Daenerys Save Dragons 🐉🔥 Mother ❤️ #shorts #houseofthedragon #gameofthrones" at bounding box center [276, 244] width 335 height 17
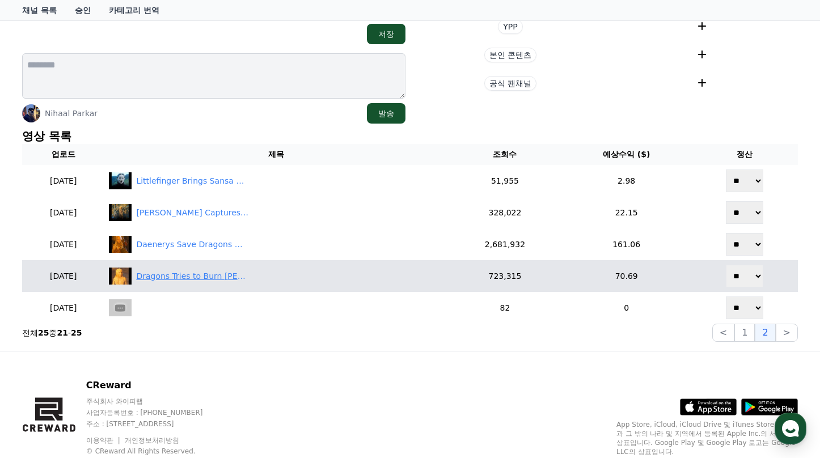
click at [244, 276] on div "Dragons Tries to Burn Daenerys 💔🐉🥺 #shorts #houseofthedragon #gameofthrones" at bounding box center [192, 277] width 113 height 12
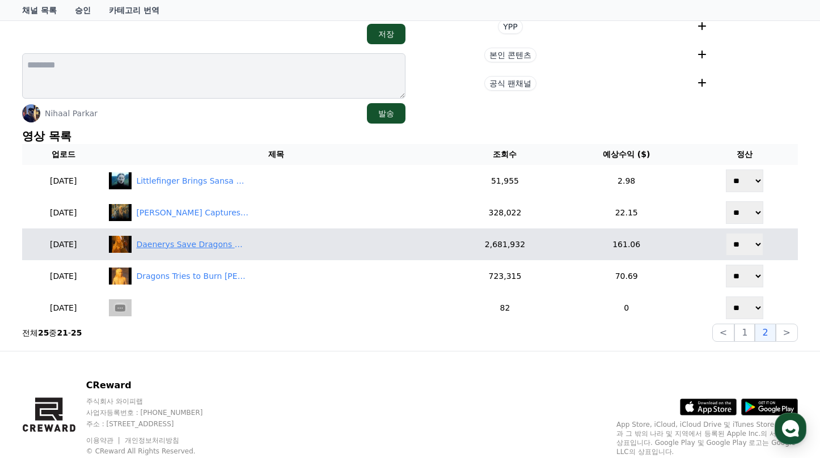
click at [228, 248] on div "Daenerys Save Dragons 🐉🔥 Mother ❤️ #shorts #houseofthedragon #gameofthrones" at bounding box center [192, 245] width 113 height 12
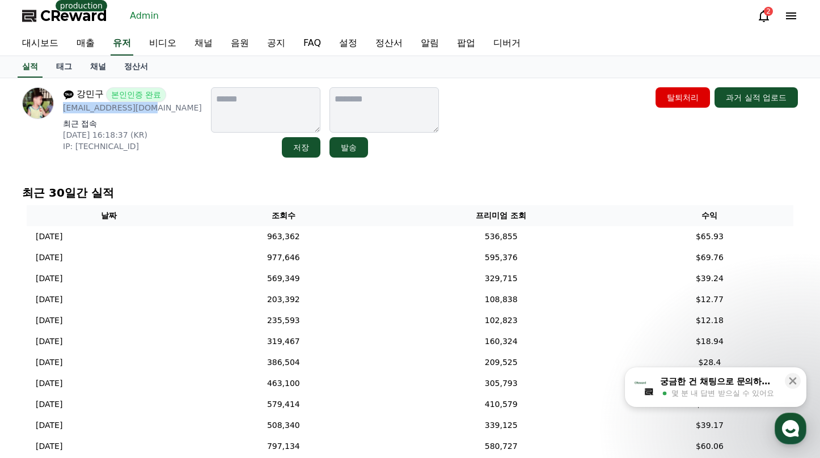
drag, startPoint x: 168, startPoint y: 108, endPoint x: 65, endPoint y: 113, distance: 102.8
click at [65, 113] on p "minguwith@gmail.com" at bounding box center [132, 107] width 139 height 11
copy p "minguwith@gmail.com"
click at [104, 67] on link "채널" at bounding box center [98, 67] width 34 height 22
click at [103, 66] on link "채널" at bounding box center [98, 67] width 34 height 22
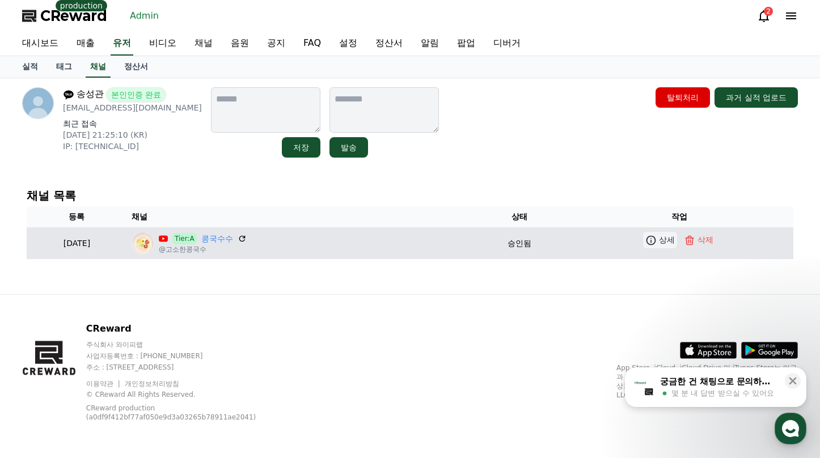
click at [667, 239] on p "상세" at bounding box center [667, 240] width 16 height 12
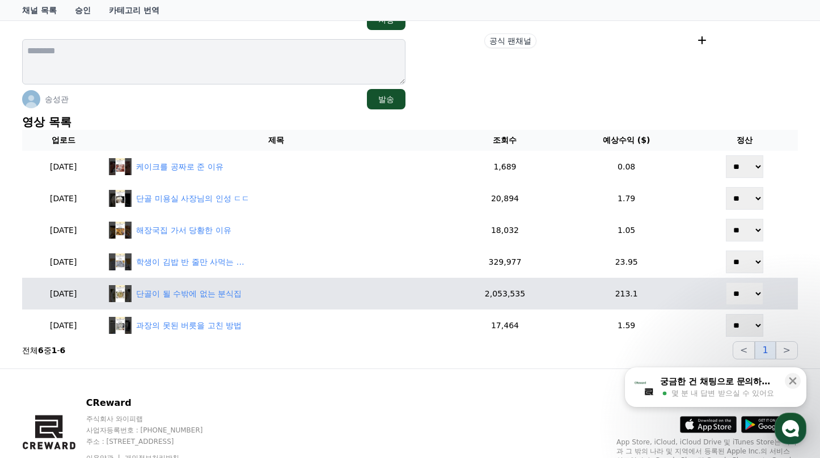
scroll to position [284, 0]
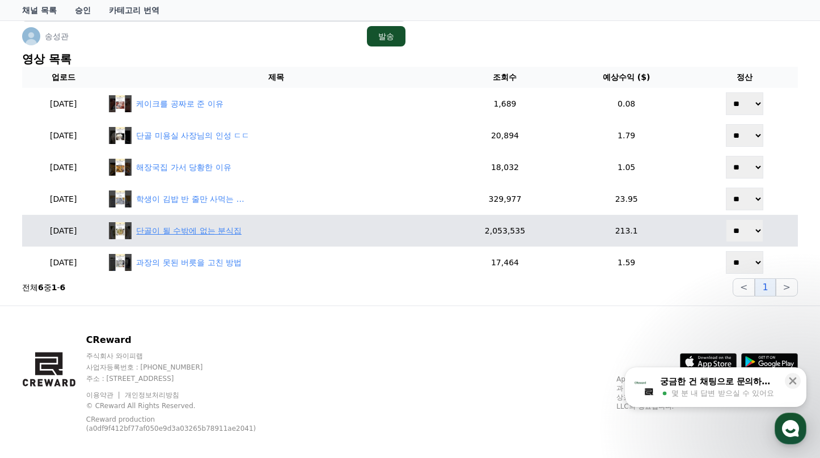
click at [219, 226] on div "단골이 될 수밖에 없는 분식집" at bounding box center [189, 231] width 106 height 12
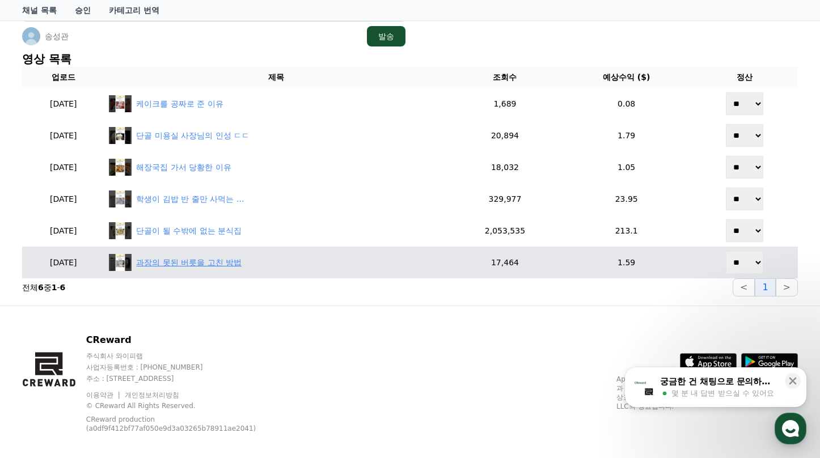
click at [225, 269] on div "과장의 못된 버릇을 고친 방법" at bounding box center [276, 262] width 335 height 17
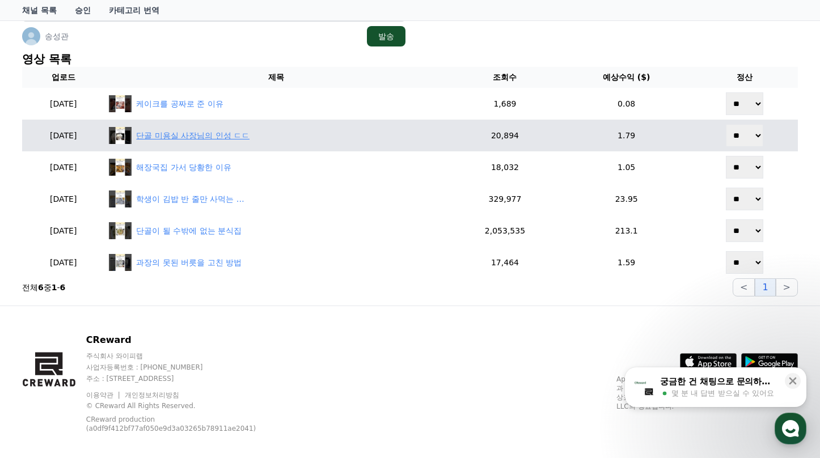
click at [231, 134] on div "단골 미용실 사장님의 인성 ㄷㄷ" at bounding box center [192, 136] width 113 height 12
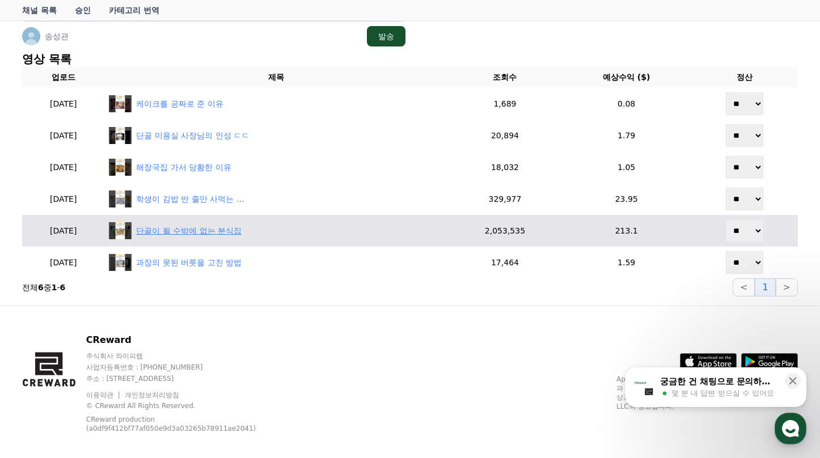
click at [218, 224] on div "단골이 될 수밖에 없는 분식집" at bounding box center [276, 230] width 335 height 17
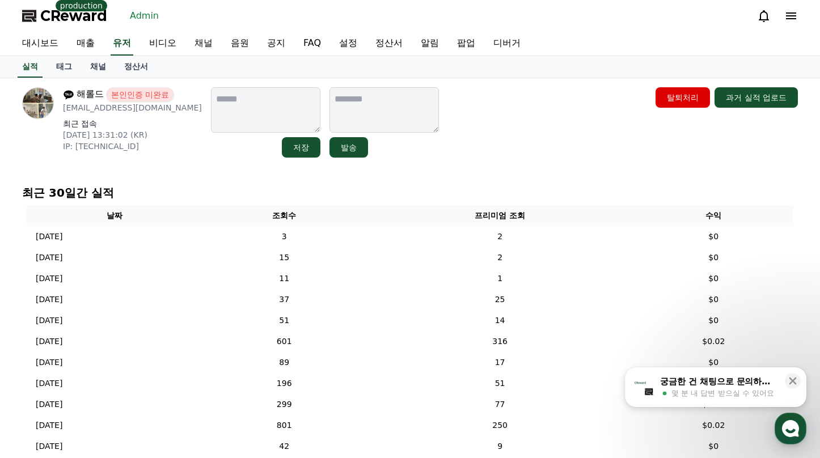
click at [100, 70] on link "채널" at bounding box center [98, 67] width 34 height 22
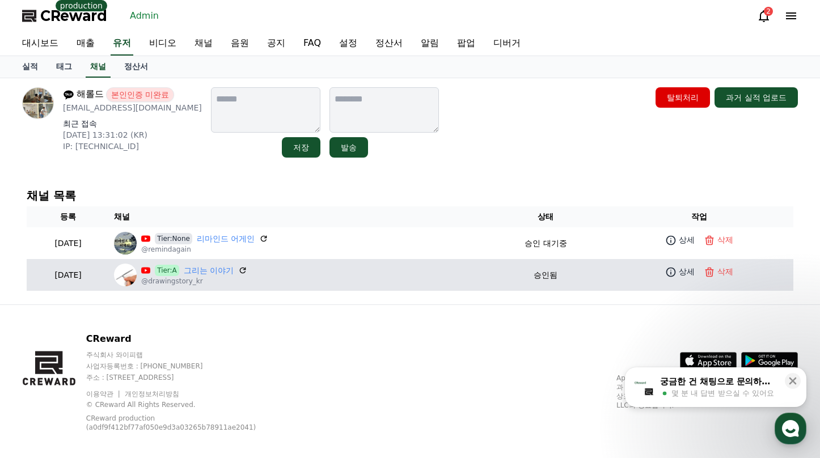
click at [688, 263] on td "상세 삭제" at bounding box center [699, 272] width 188 height 26
click at [688, 265] on link "상세" at bounding box center [680, 272] width 34 height 16
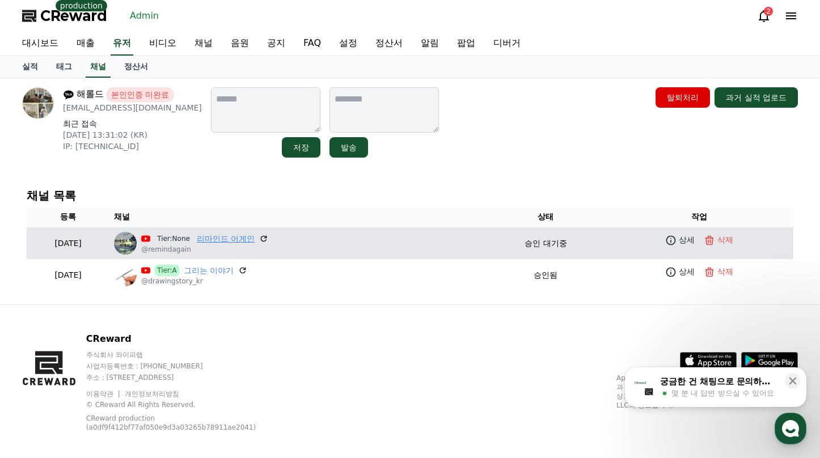
click at [255, 235] on link "리마인드 어게인" at bounding box center [226, 239] width 58 height 12
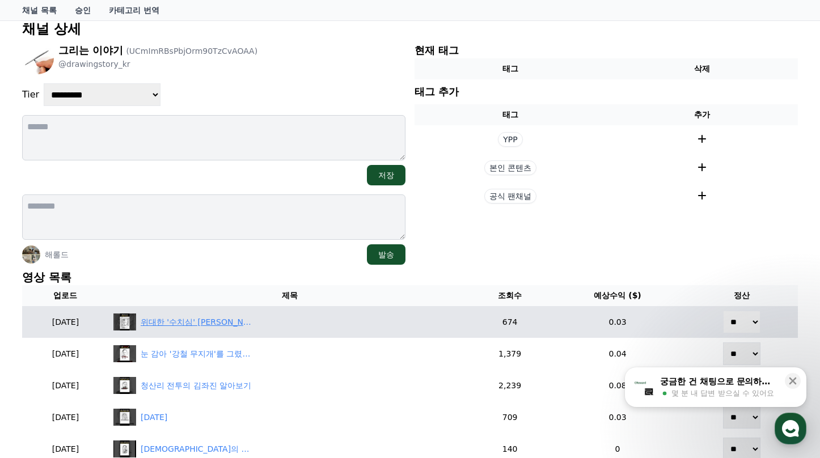
scroll to position [170, 0]
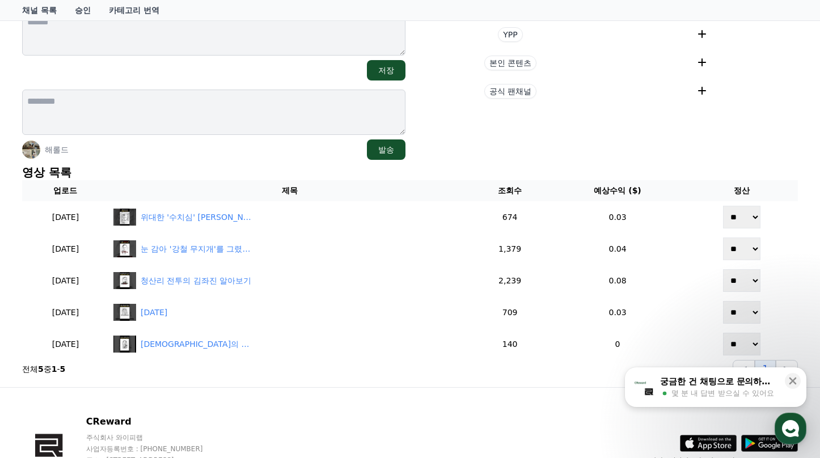
click at [292, 169] on p "영상 목록" at bounding box center [410, 173] width 776 height 16
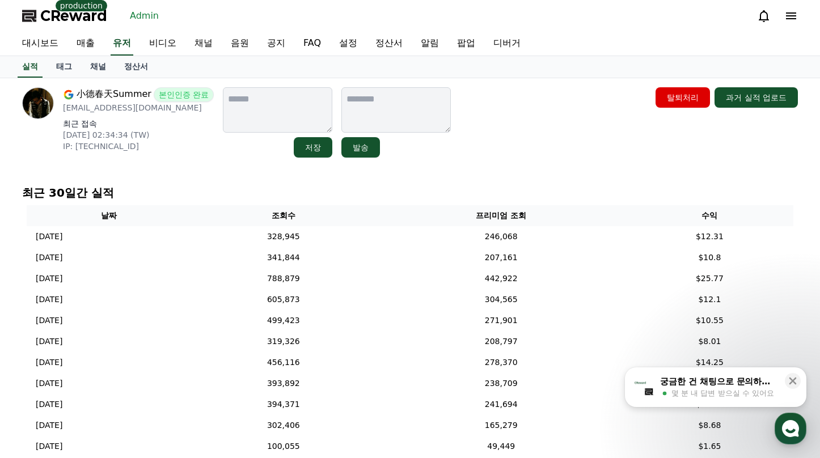
click at [106, 65] on link "채널" at bounding box center [98, 67] width 34 height 22
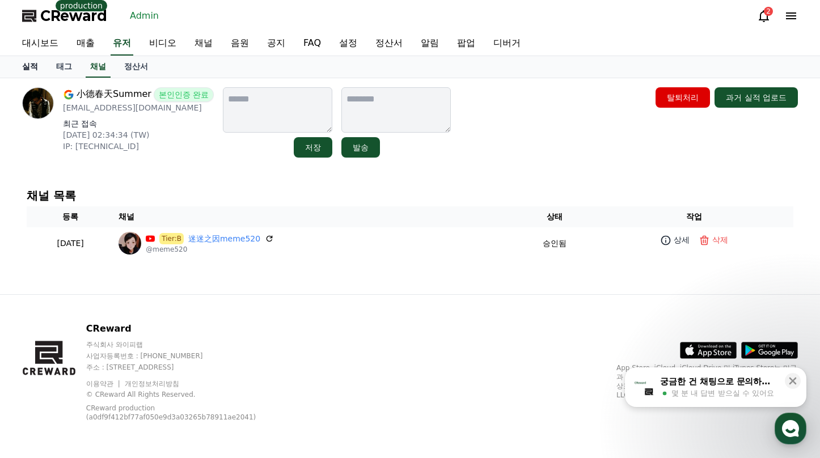
click at [33, 69] on link "실적" at bounding box center [30, 67] width 34 height 22
